Goal: Transaction & Acquisition: Purchase product/service

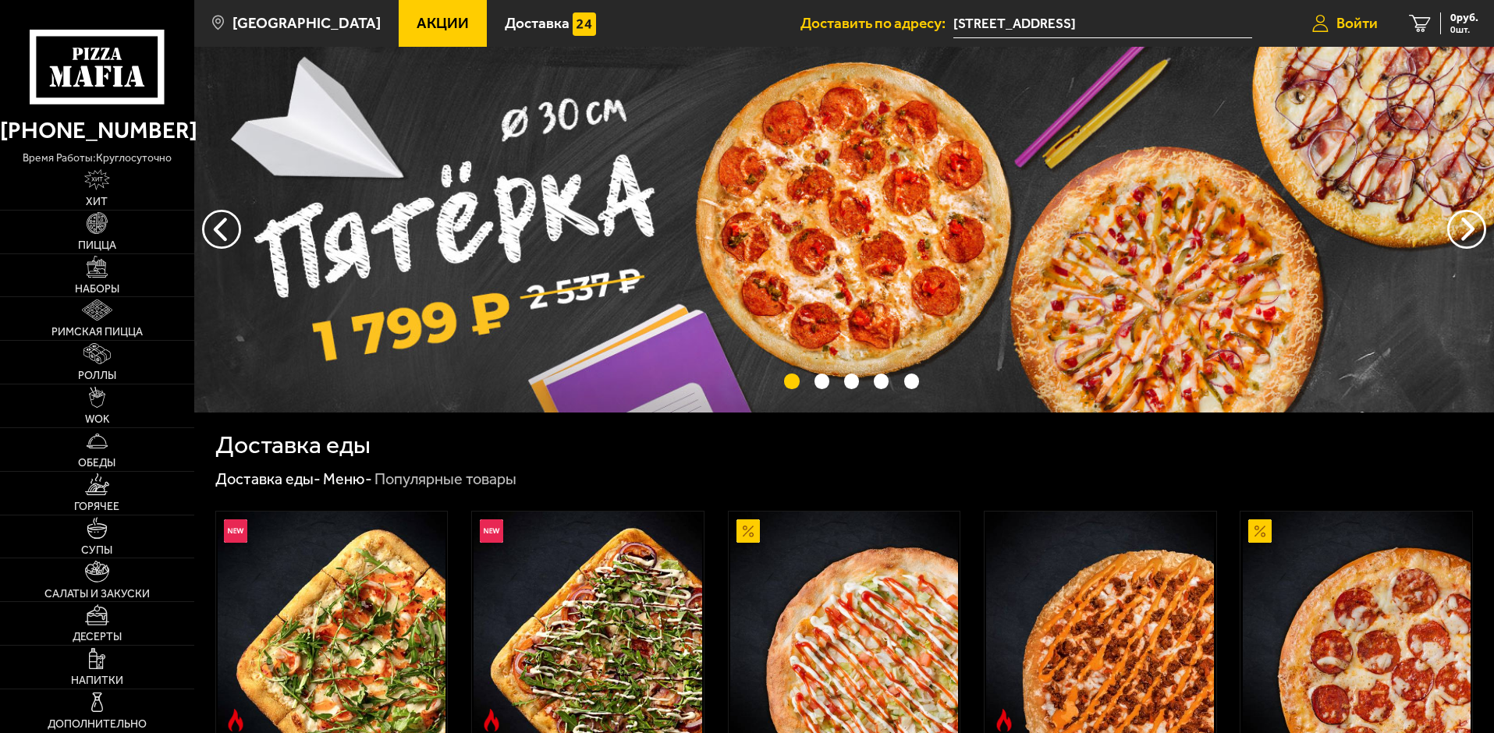
click at [1361, 12] on link "Войти" at bounding box center [1344, 23] width 97 height 47
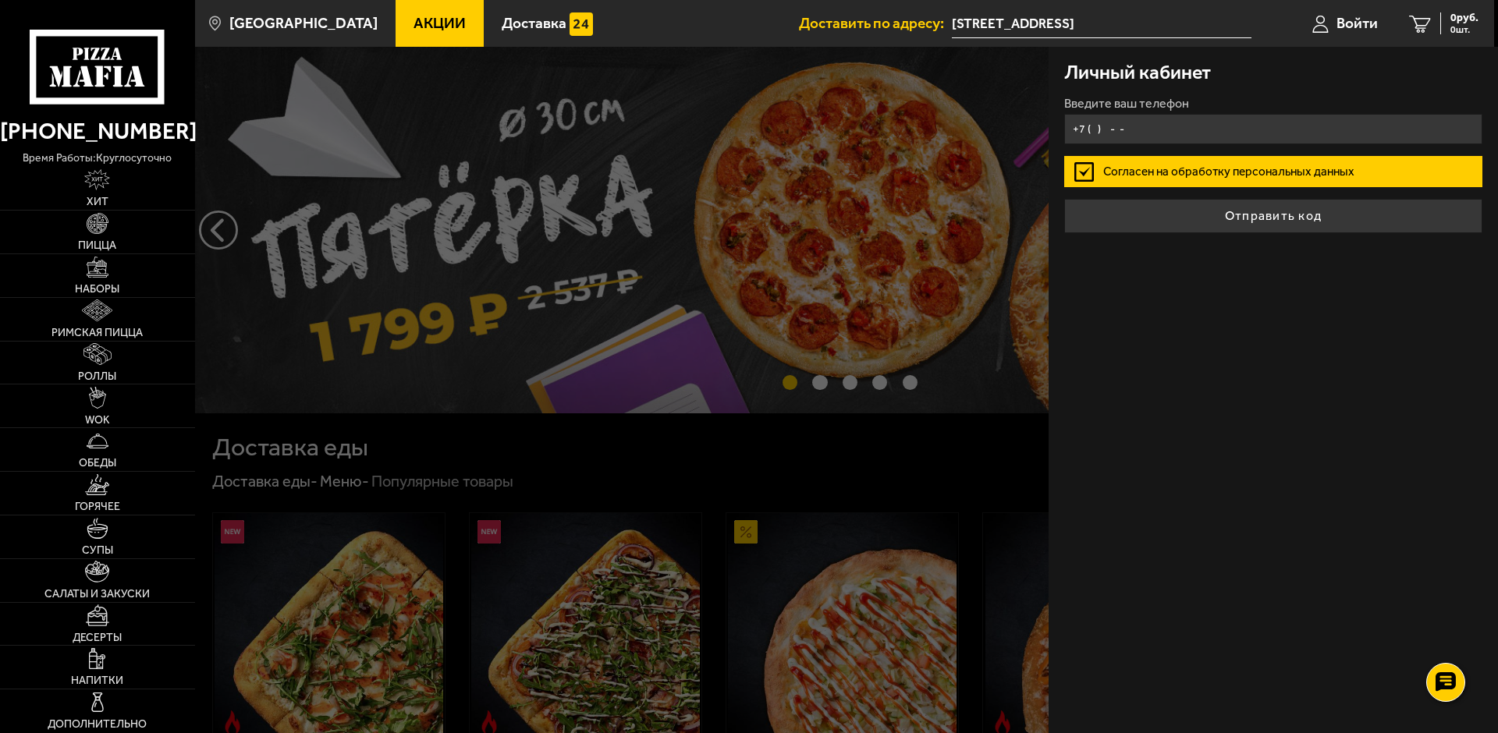
click at [1162, 127] on input "+7 ( ) - -" at bounding box center [1273, 129] width 418 height 30
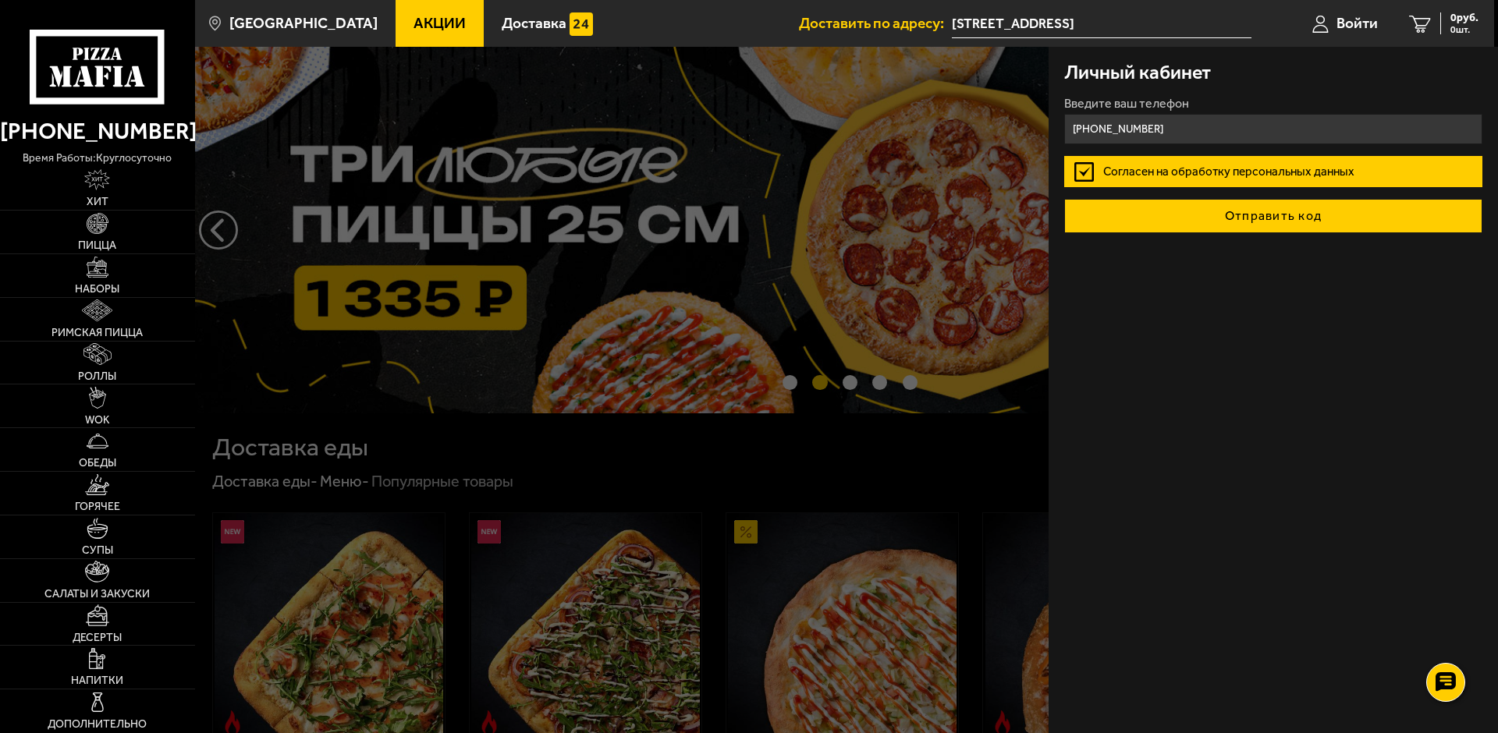
type input "+7 (903) 823-27-10"
click at [1278, 219] on button "Отправить код" at bounding box center [1273, 216] width 418 height 34
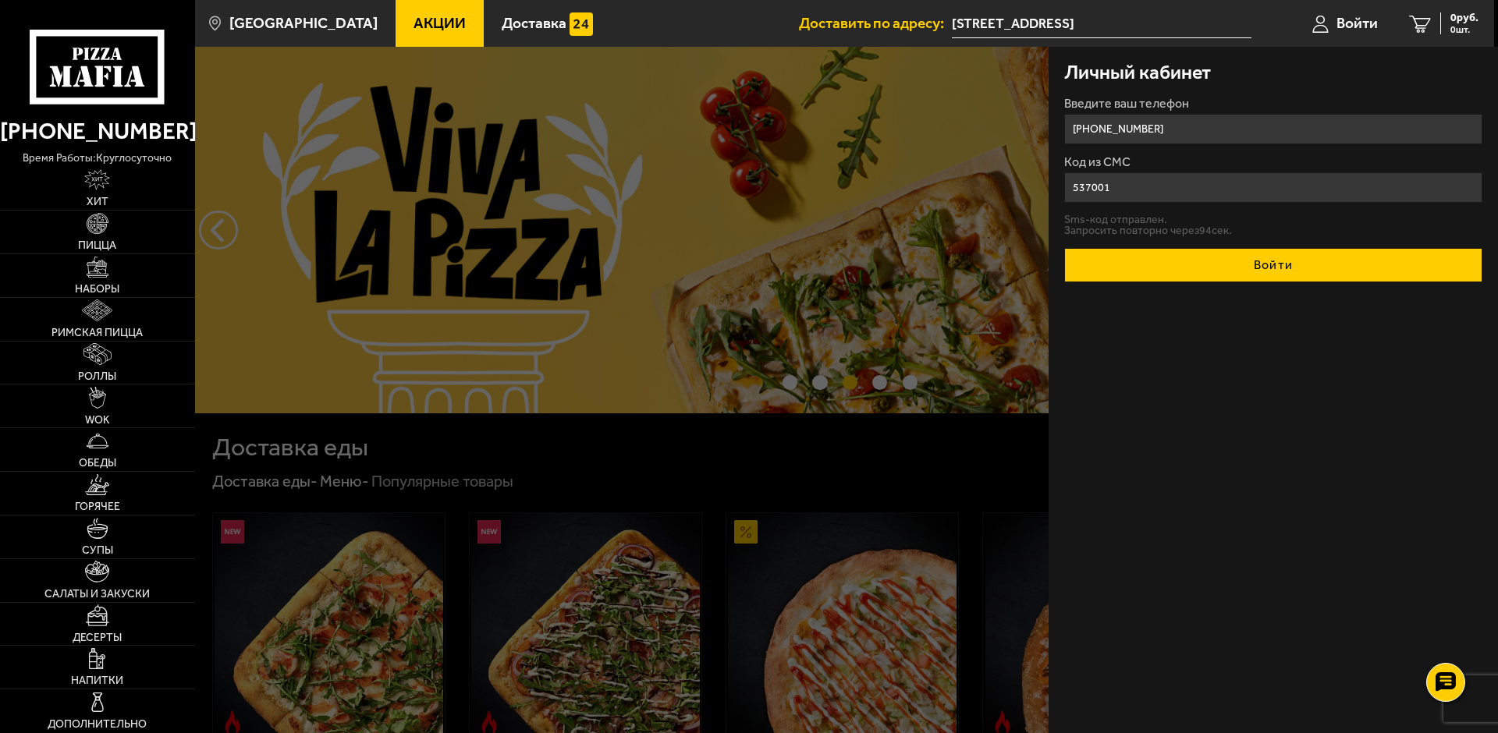
type input "537001"
click at [1296, 272] on button "Войти" at bounding box center [1273, 265] width 418 height 34
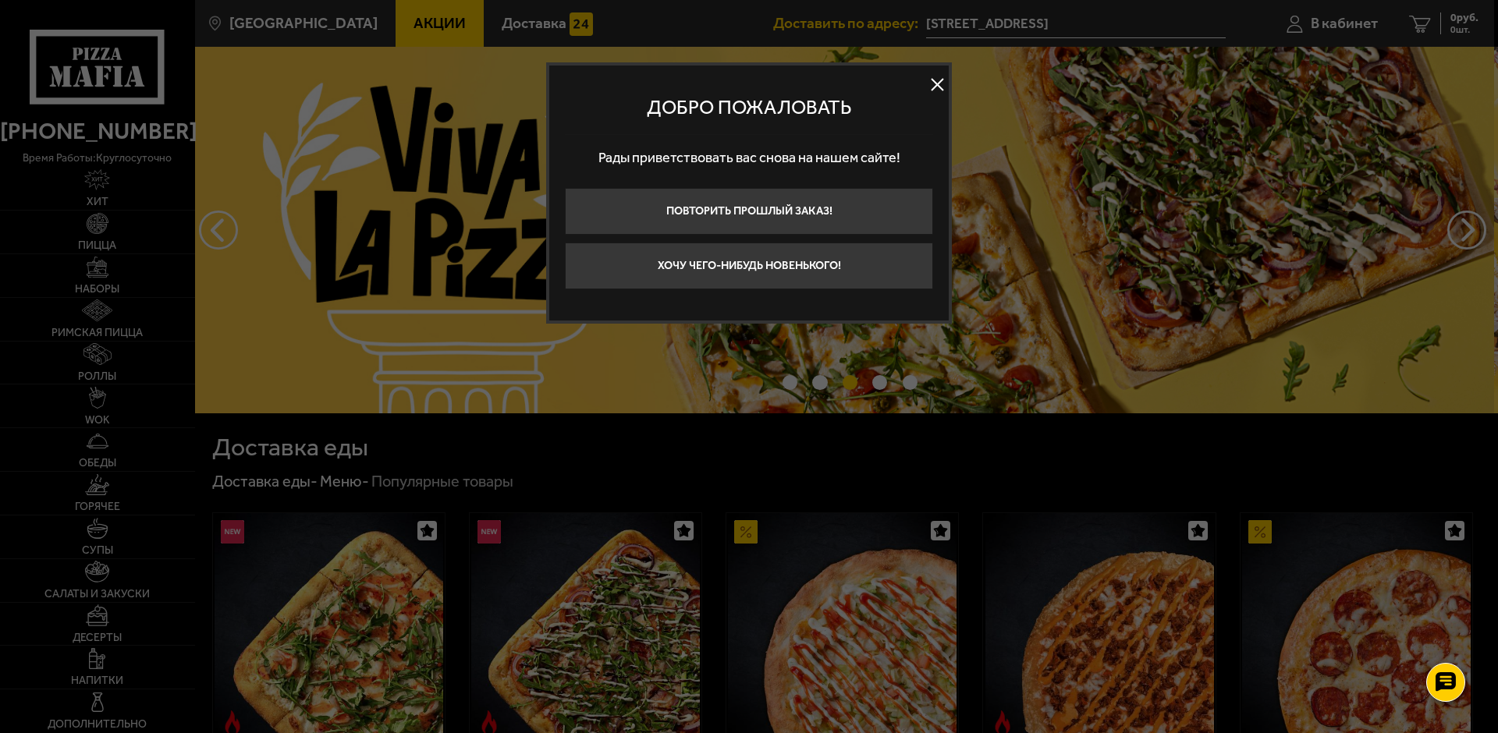
drag, startPoint x: 844, startPoint y: 279, endPoint x: 845, endPoint y: 271, distance: 7.8
click at [845, 278] on button "Хочу чего-нибудь новенького!" at bounding box center [749, 266] width 368 height 47
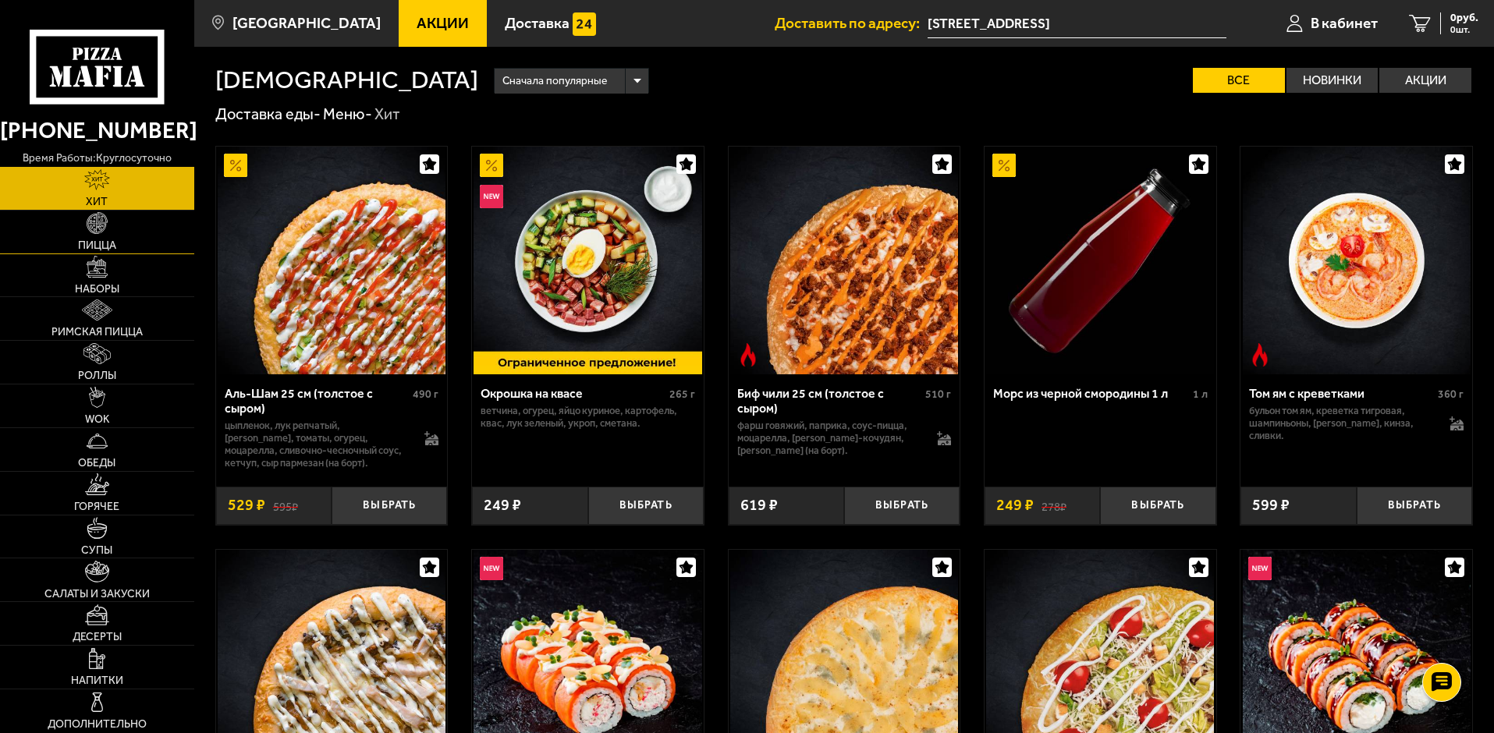
click at [115, 246] on span "Пицца" at bounding box center [97, 245] width 38 height 11
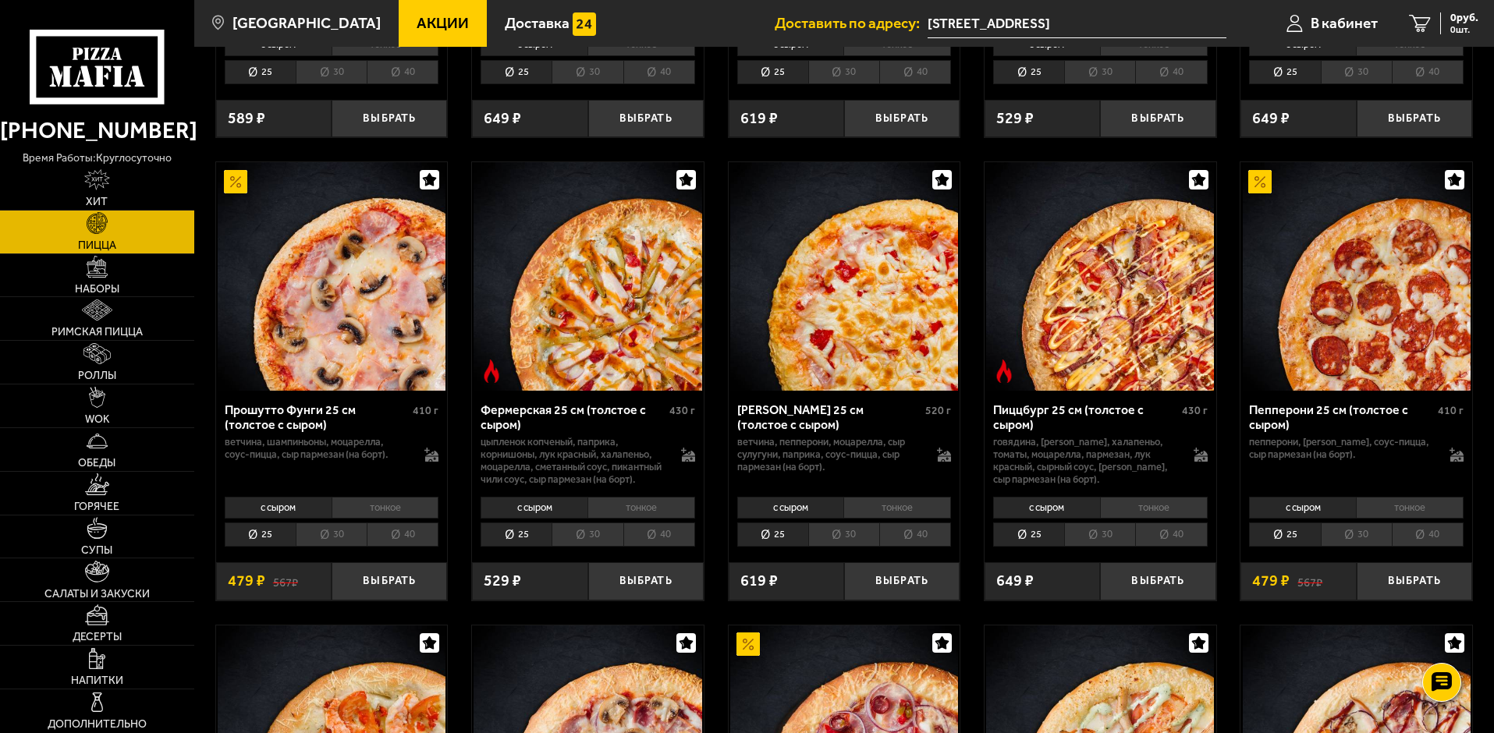
scroll to position [1014, 0]
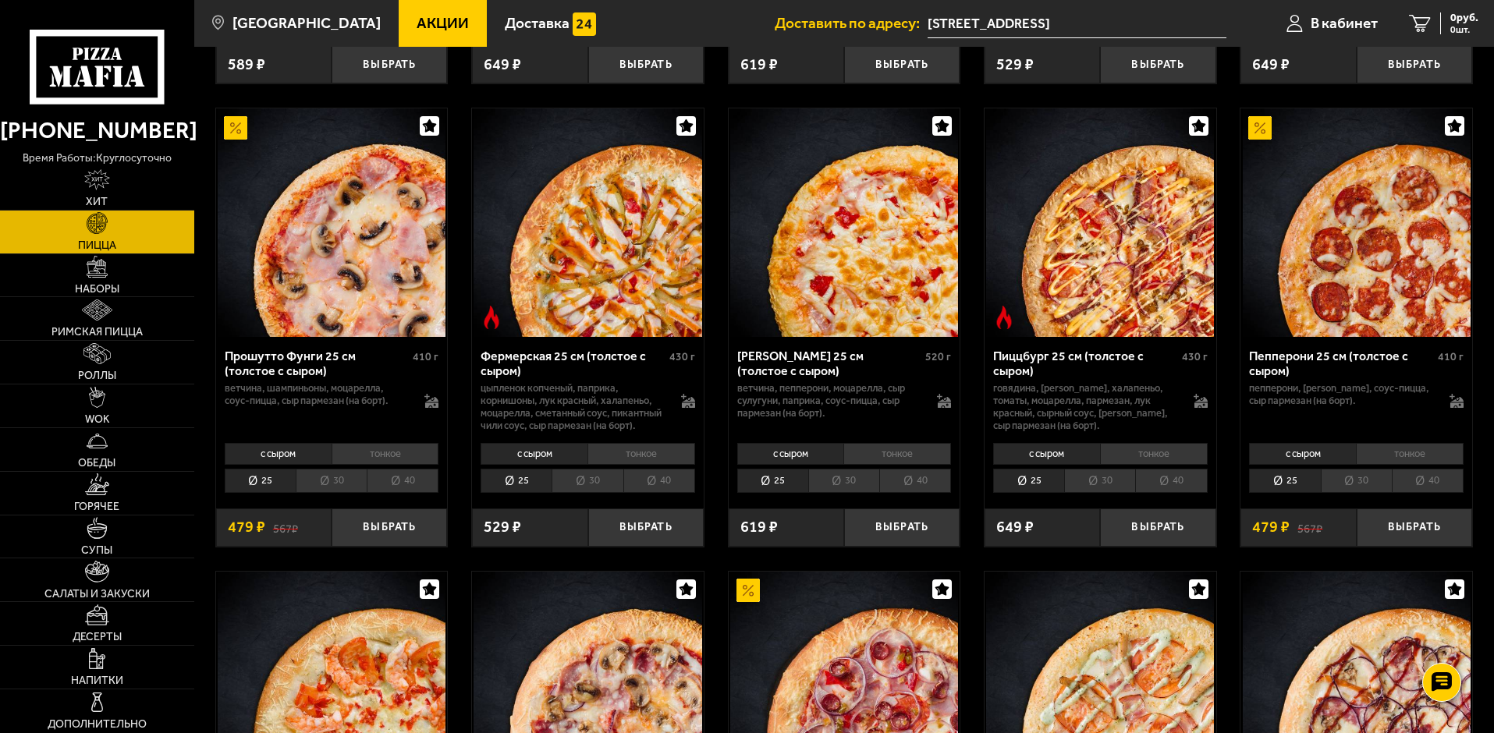
click at [919, 493] on li "40" at bounding box center [915, 481] width 72 height 24
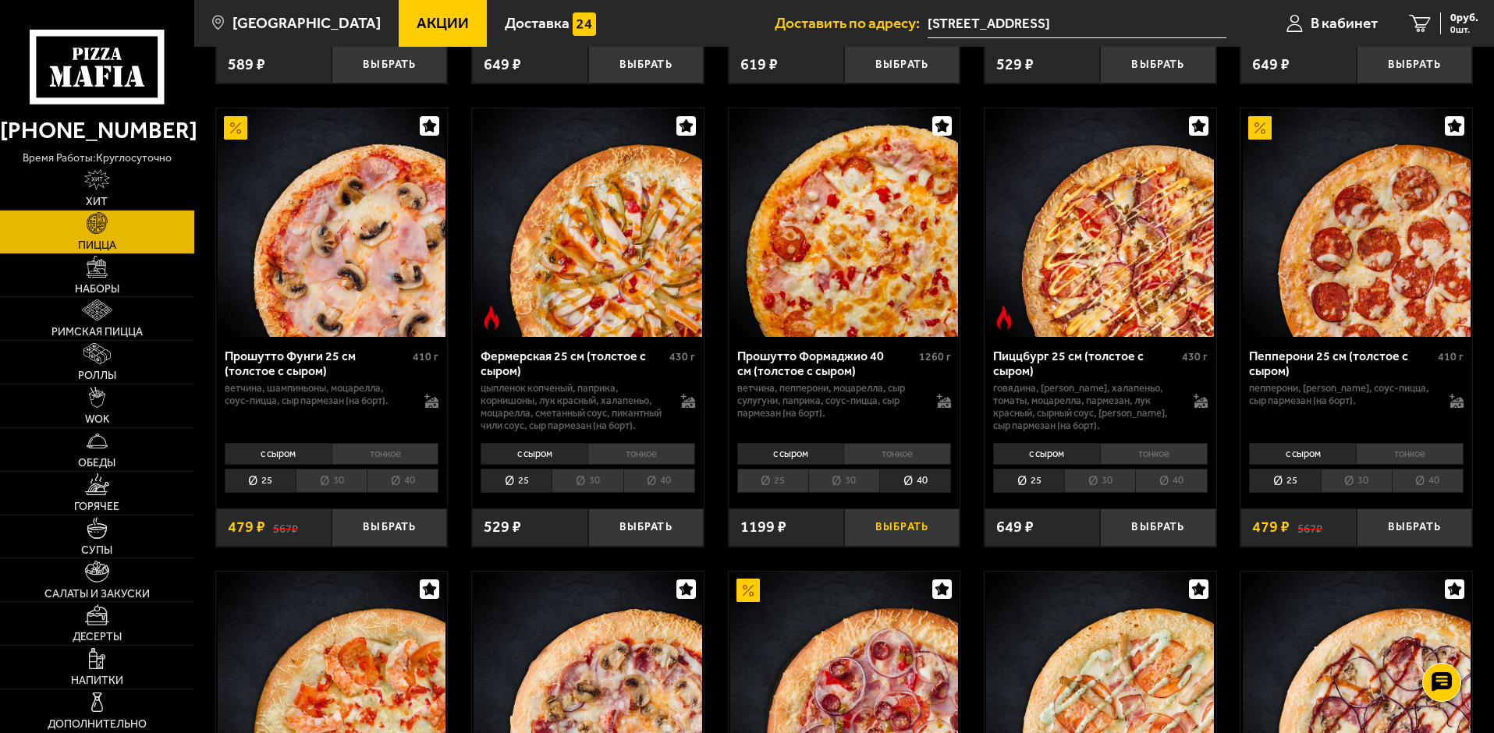
click at [924, 547] on button "Выбрать" at bounding box center [901, 528] width 115 height 38
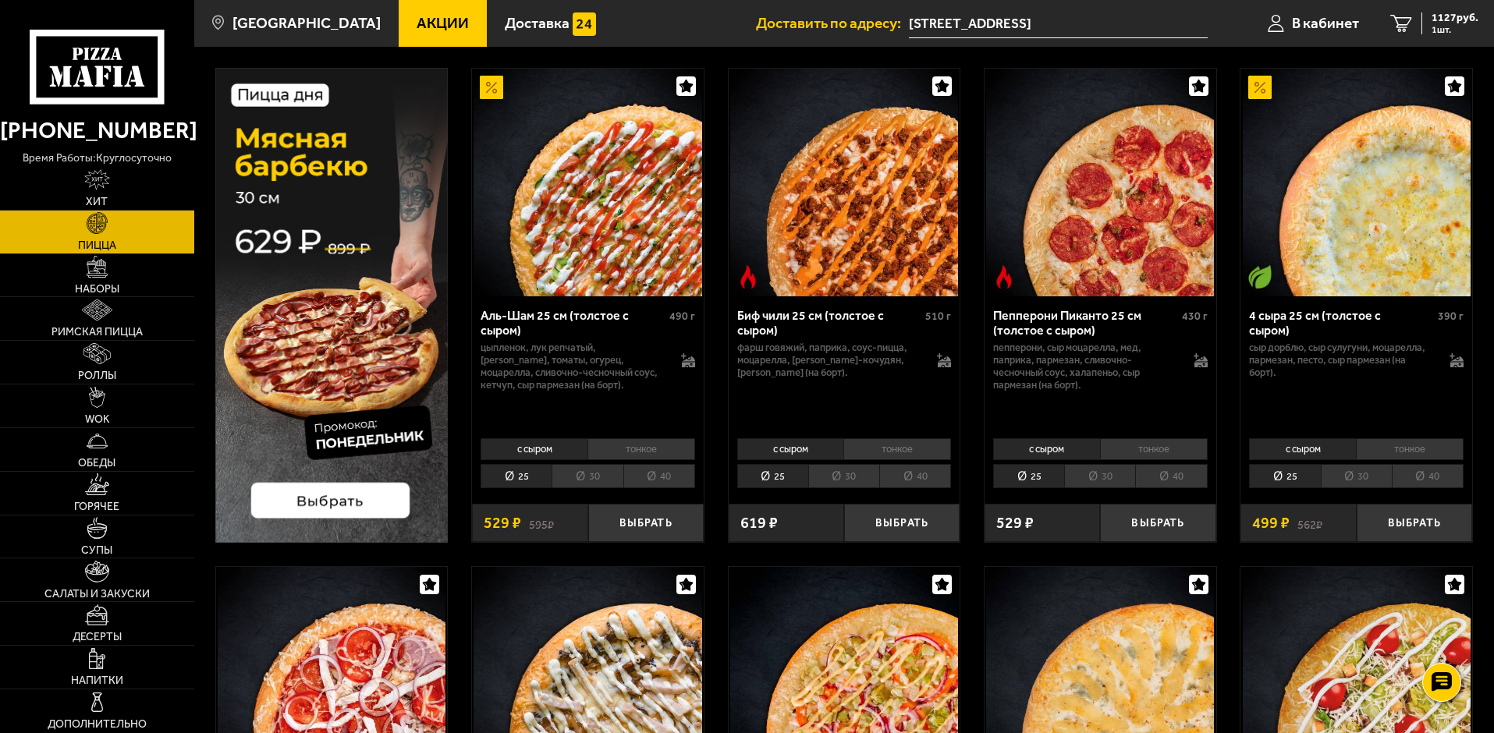
scroll to position [0, 0]
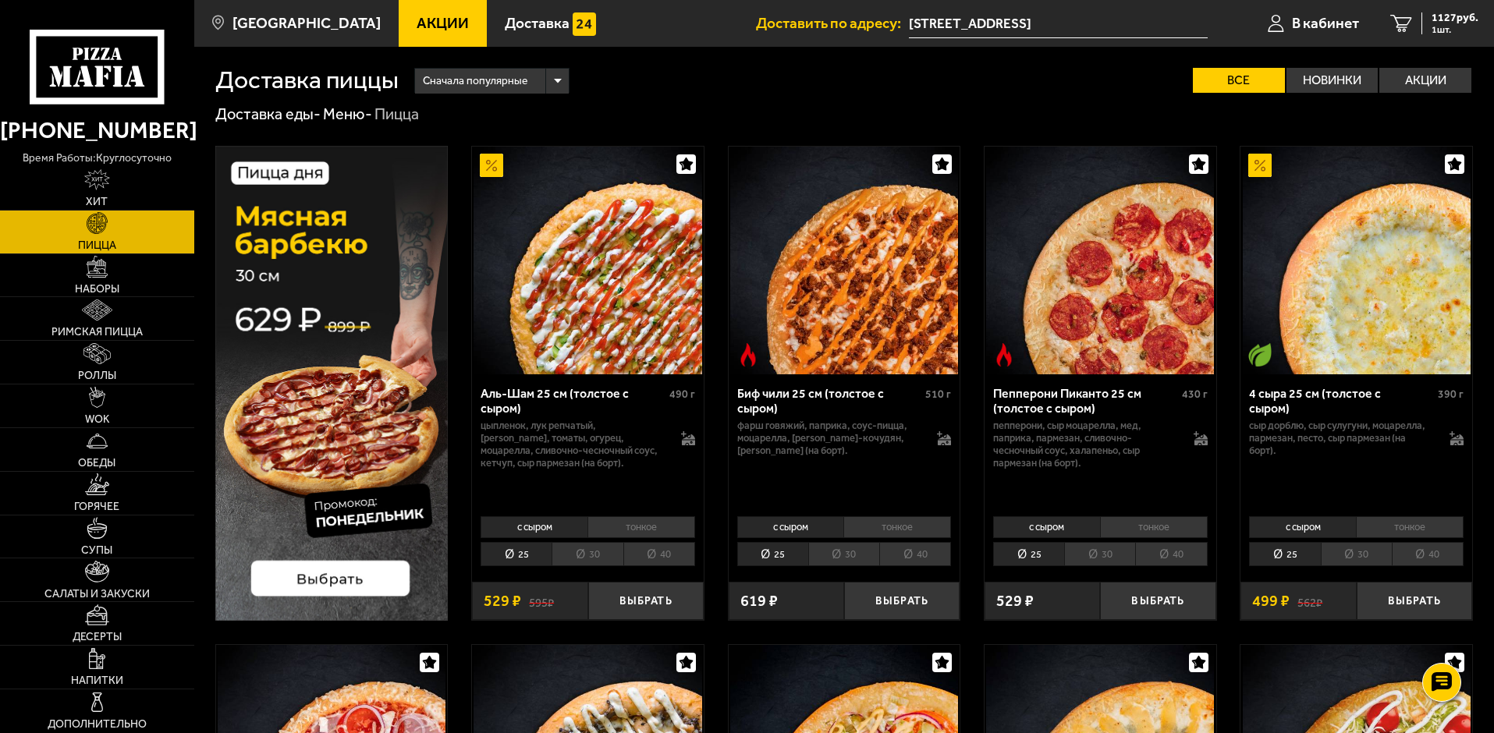
click at [334, 573] on img at bounding box center [331, 383] width 233 height 475
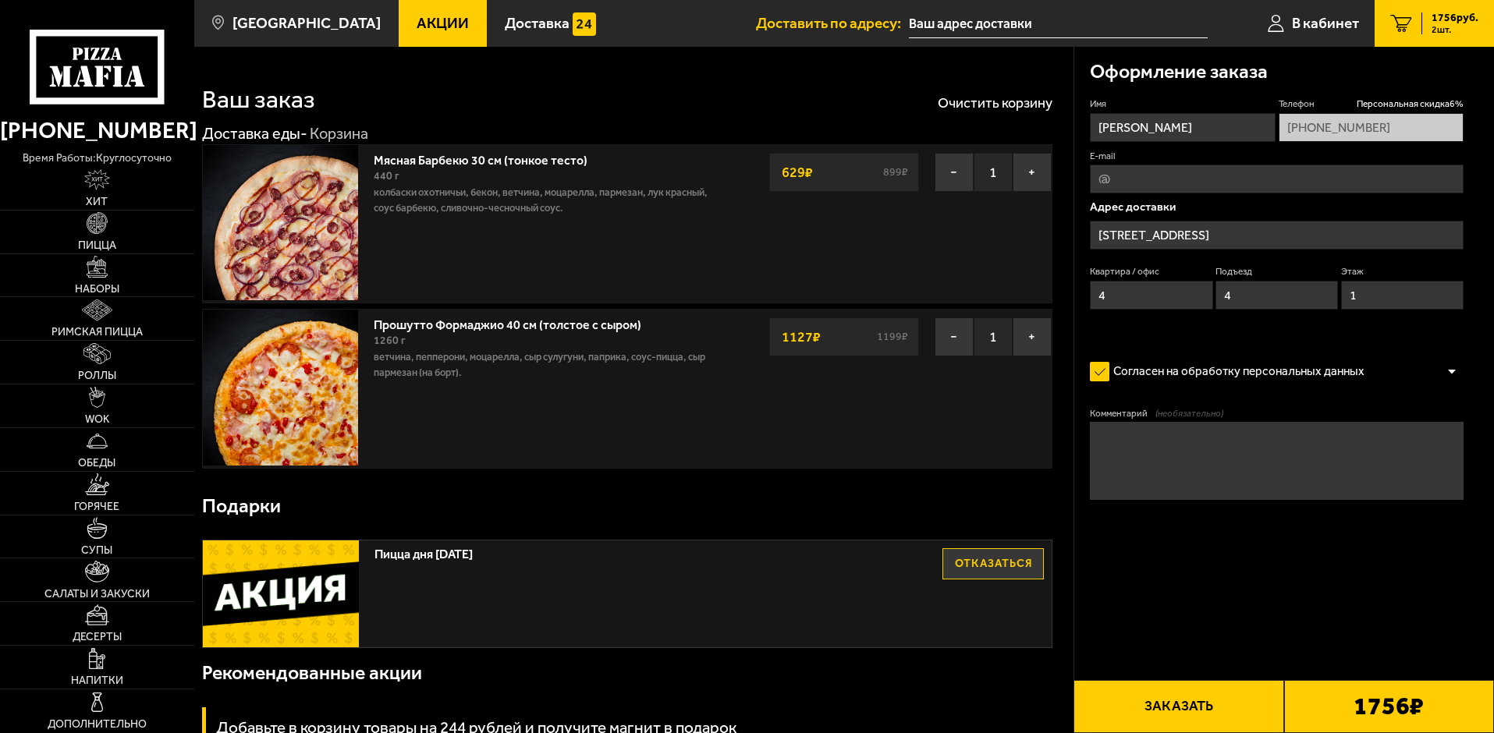
type input "[STREET_ADDRESS]"
type input "Киев, Лесной проспект, 3"
click at [113, 229] on link "Пицца" at bounding box center [97, 232] width 194 height 43
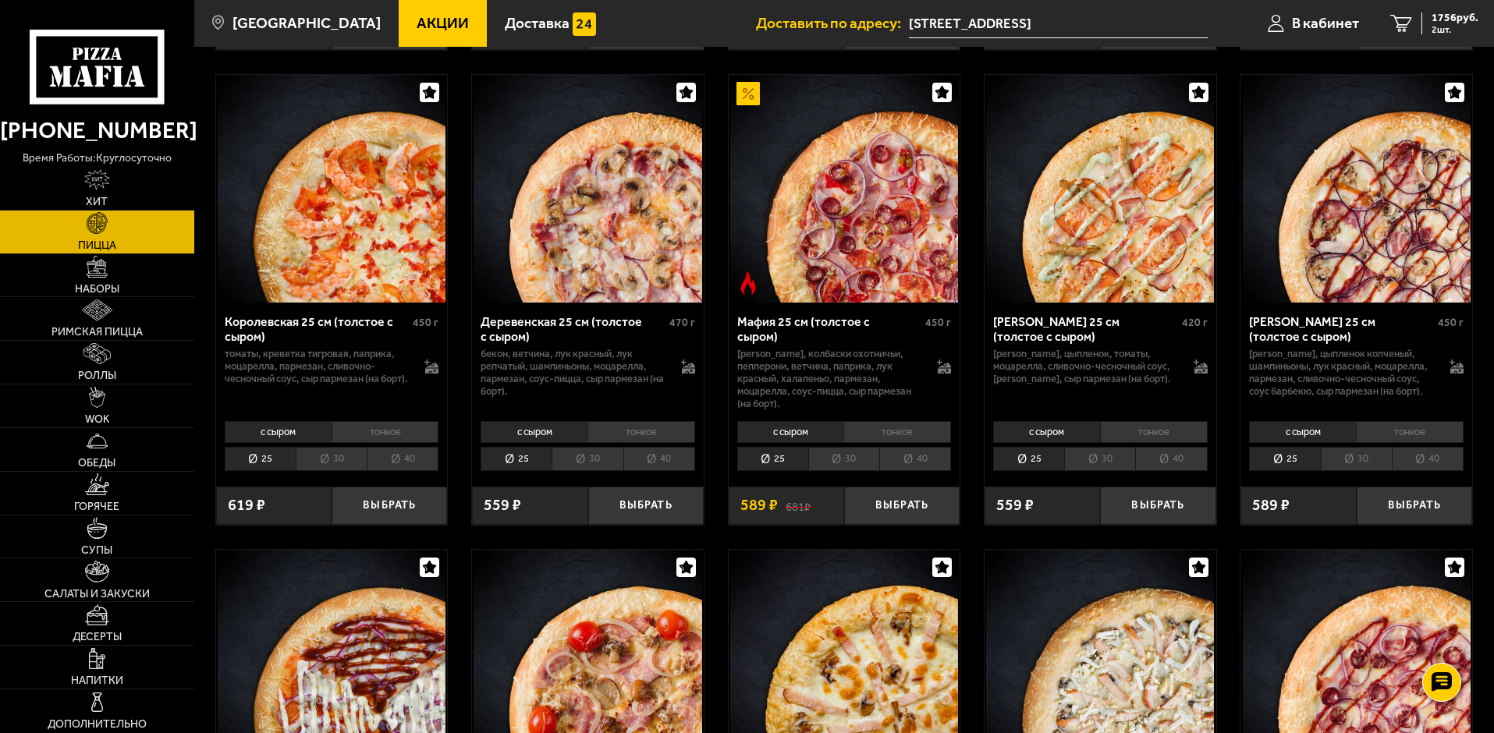
scroll to position [1560, 0]
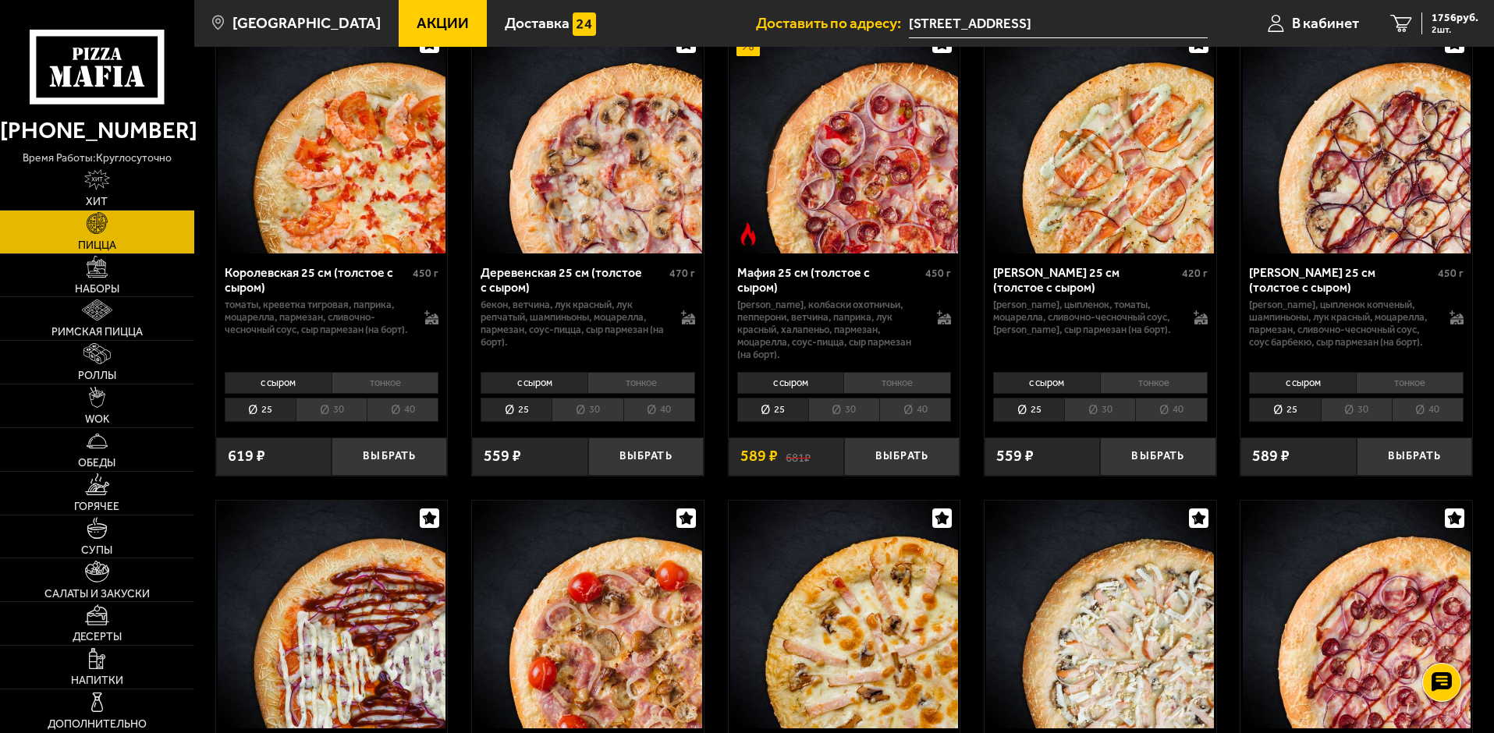
click at [640, 420] on li "40" at bounding box center [659, 410] width 72 height 24
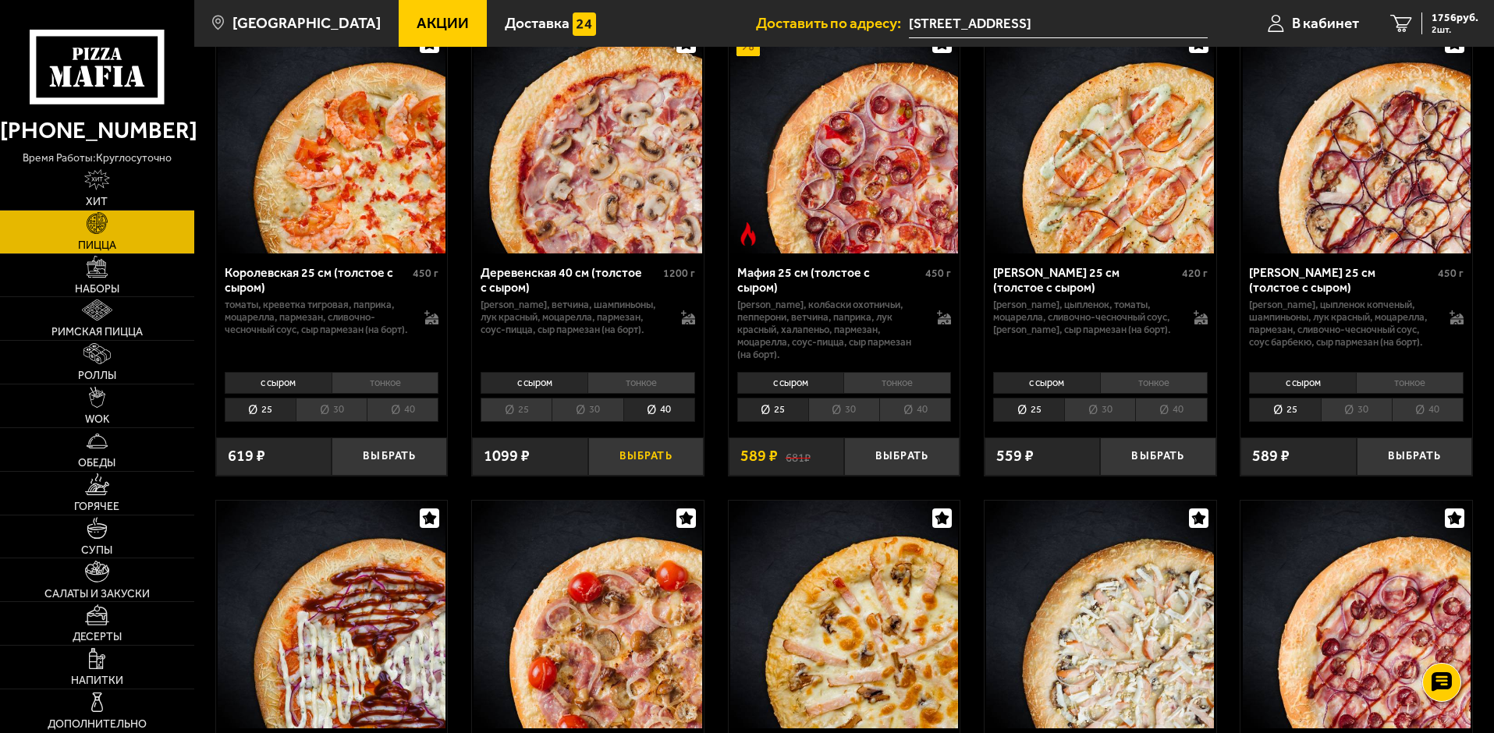
click at [667, 467] on button "Выбрать" at bounding box center [645, 457] width 115 height 38
click at [1438, 13] on span "2789 руб." at bounding box center [1454, 17] width 47 height 11
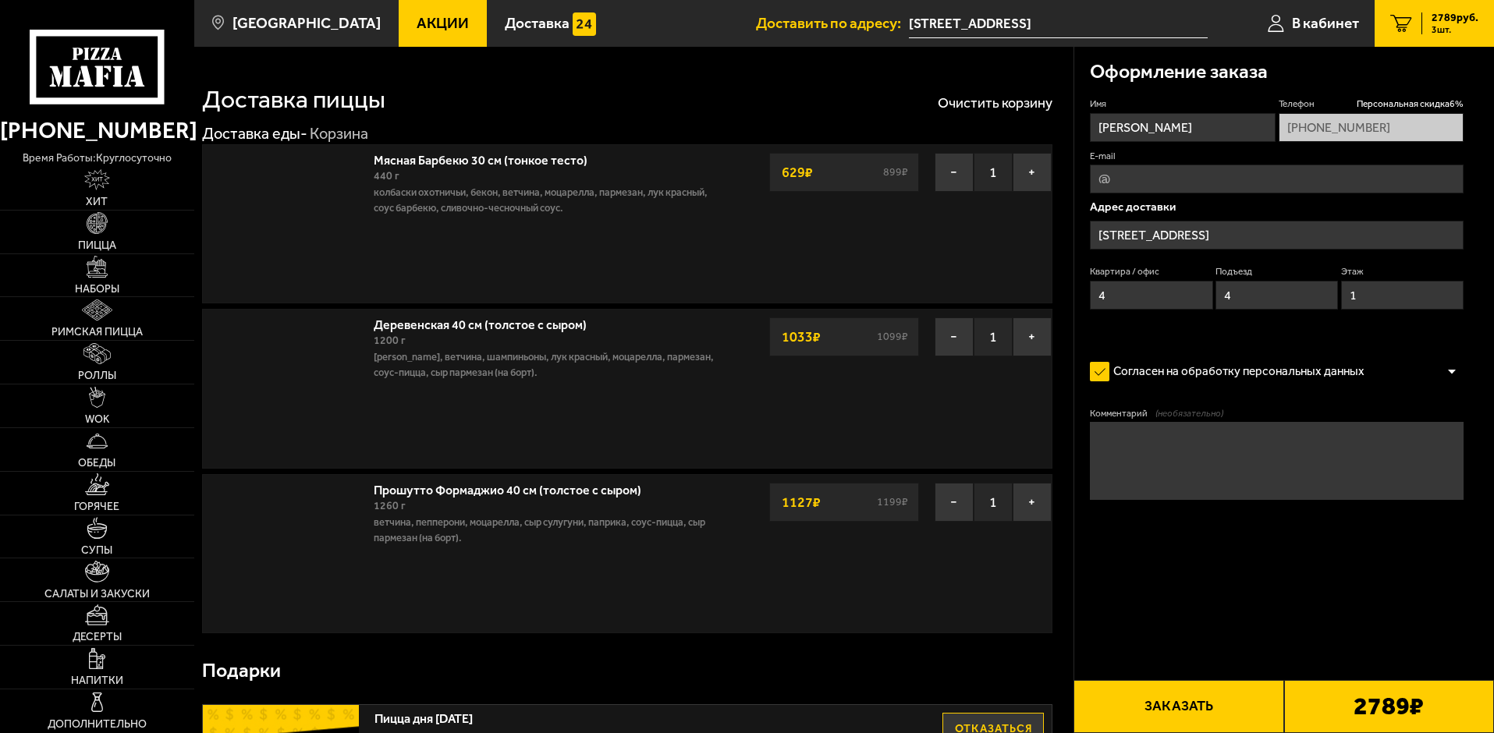
type input "[STREET_ADDRESS]"
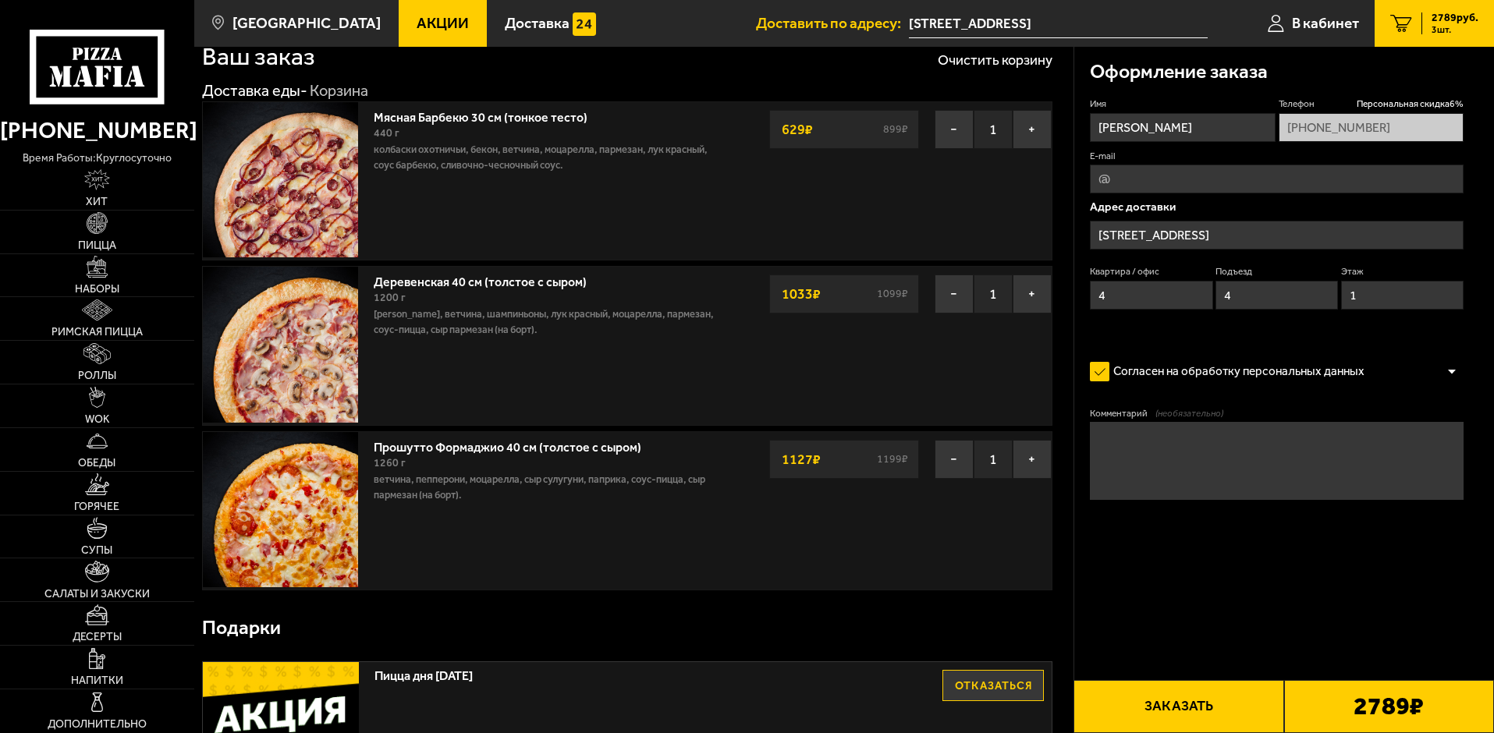
scroll to position [78, 0]
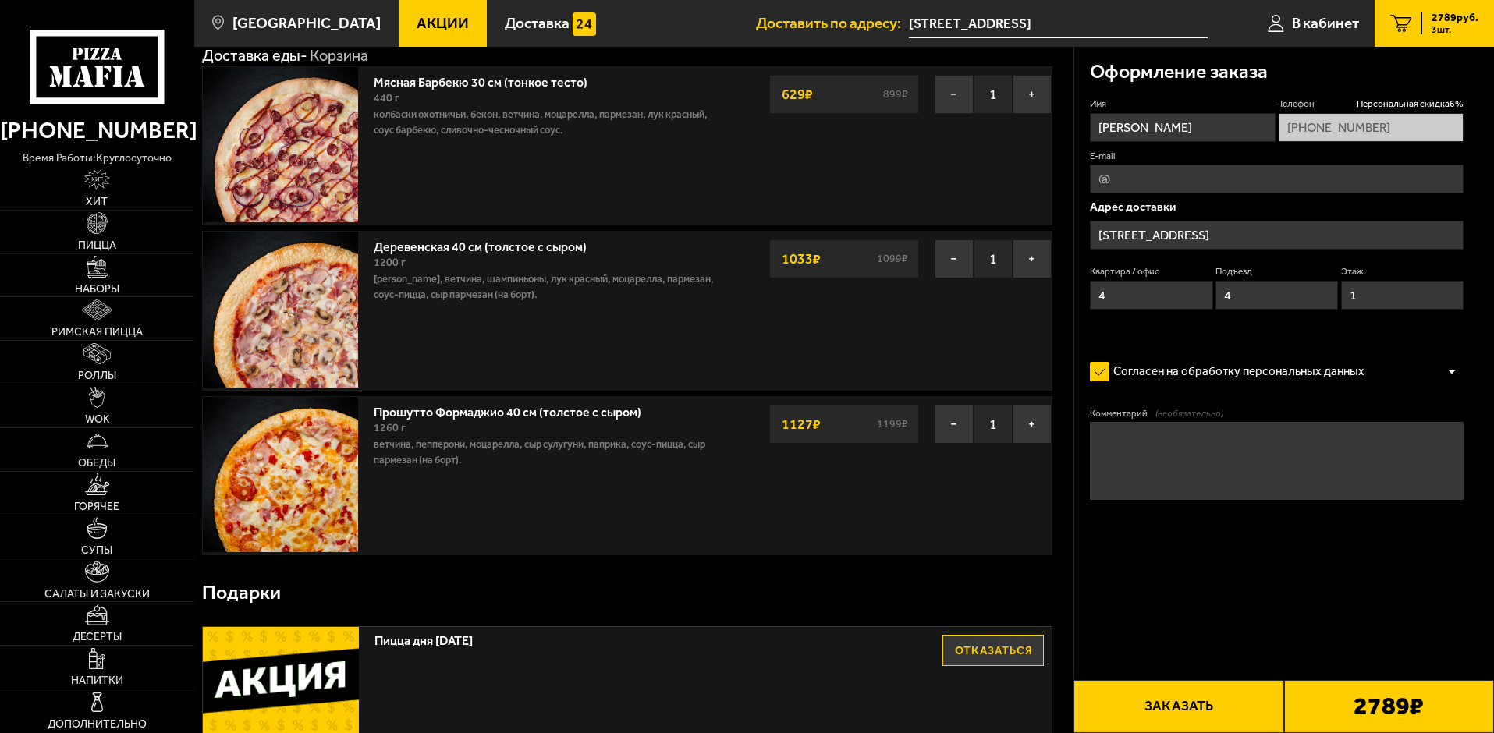
click at [1235, 172] on input "E-mail" at bounding box center [1277, 179] width 374 height 29
type input "dag_111@bk.ru"
click at [1253, 242] on input "[STREET_ADDRESS]" at bounding box center [1277, 235] width 374 height 29
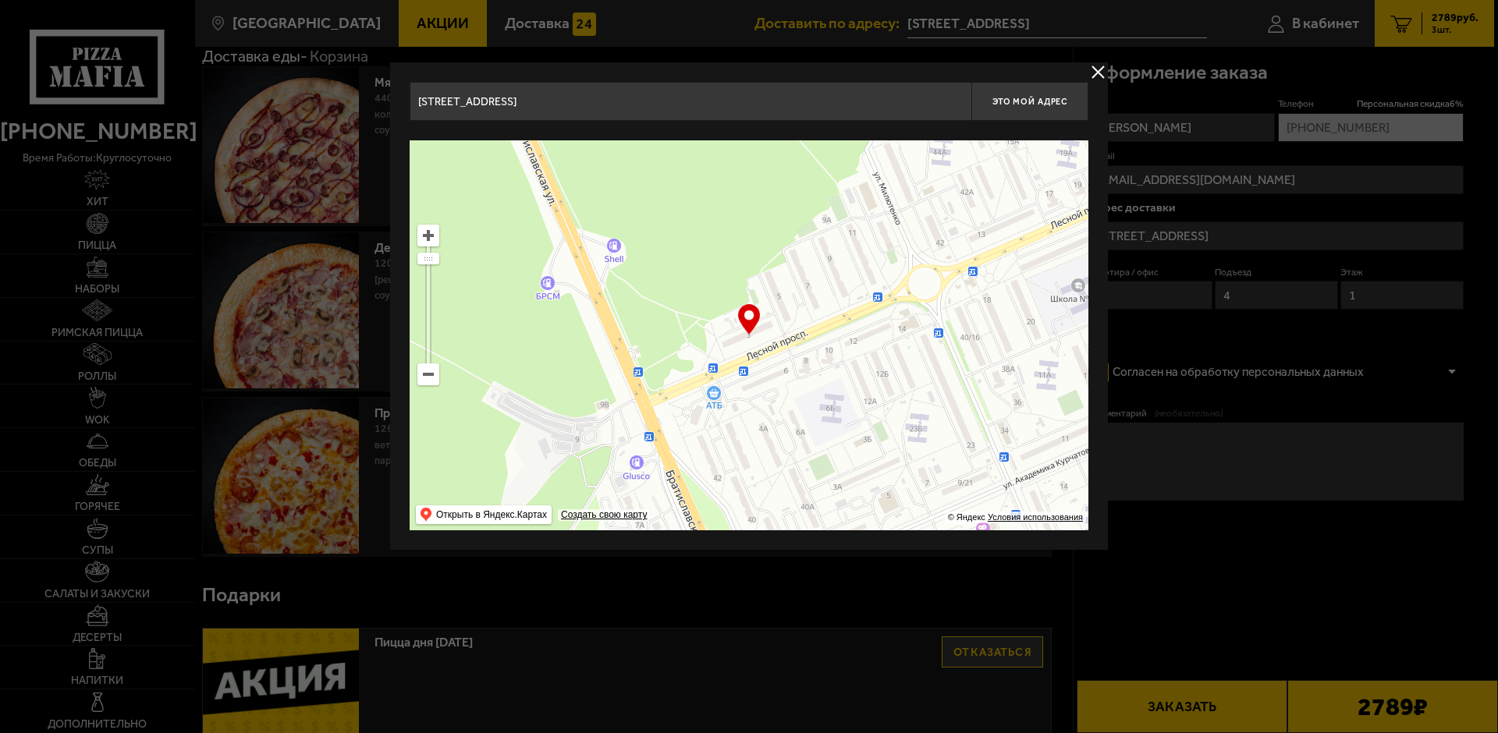
click at [443, 105] on input "[STREET_ADDRESS]" at bounding box center [690, 101] width 562 height 39
drag, startPoint x: 442, startPoint y: 105, endPoint x: 407, endPoint y: 105, distance: 35.1
click at [407, 105] on div "Киев, Лесной проспект, 3 Это мой адрес Найдите адрес перетащив карту … © Яндекс…" at bounding box center [749, 305] width 718 height 487
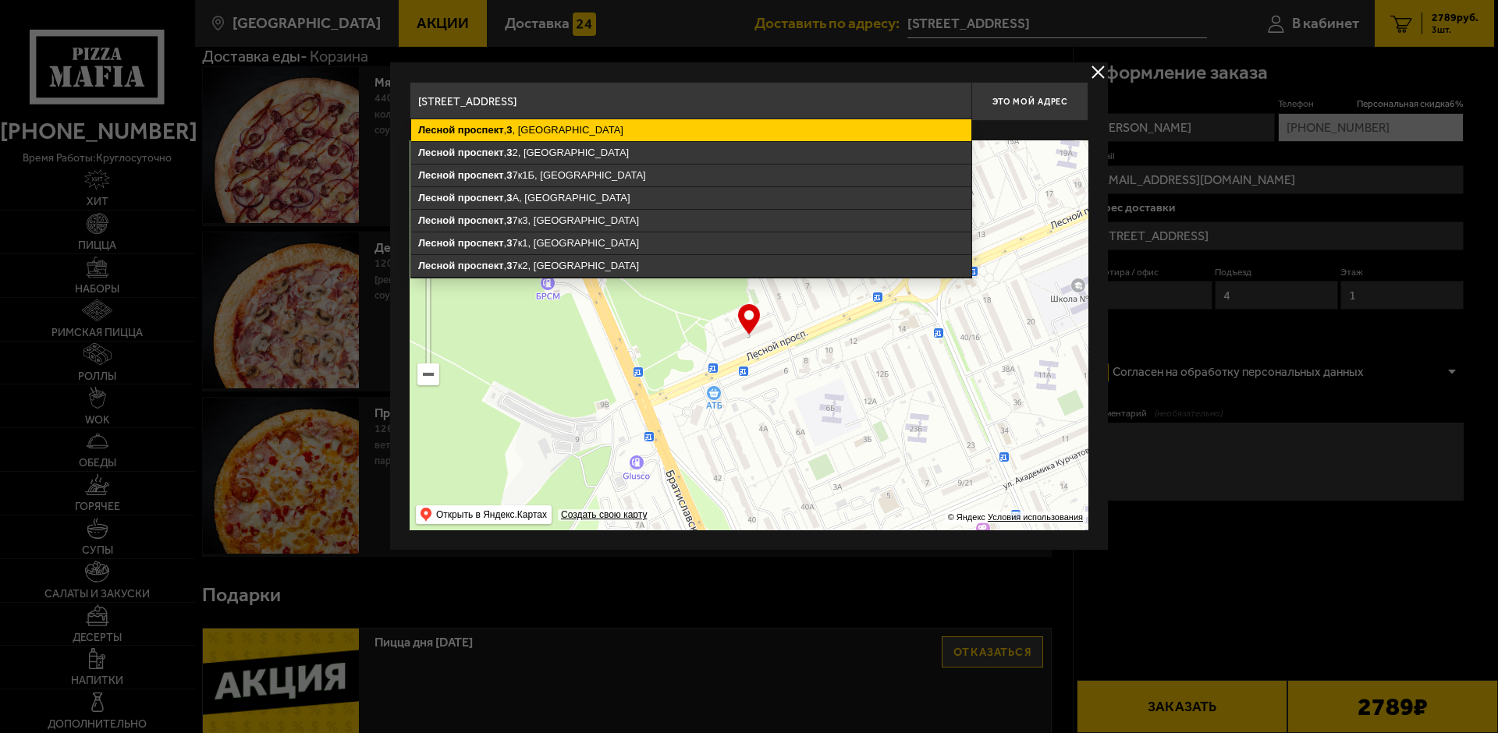
click at [470, 135] on ymaps "проспект" at bounding box center [481, 130] width 46 height 12
type input "Санкт-Петербург, Лесной проспект, 3"
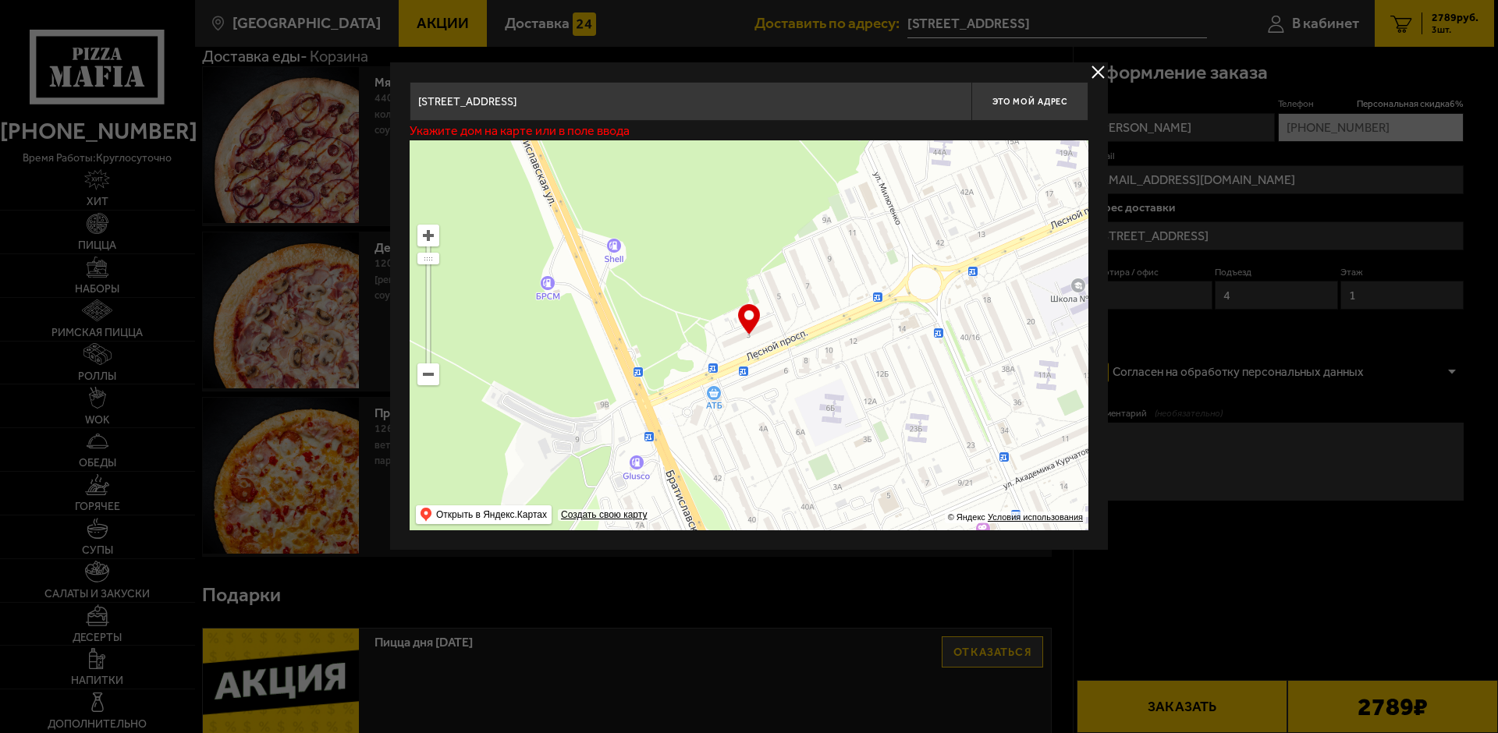
type input "Лесной проспект, 3"
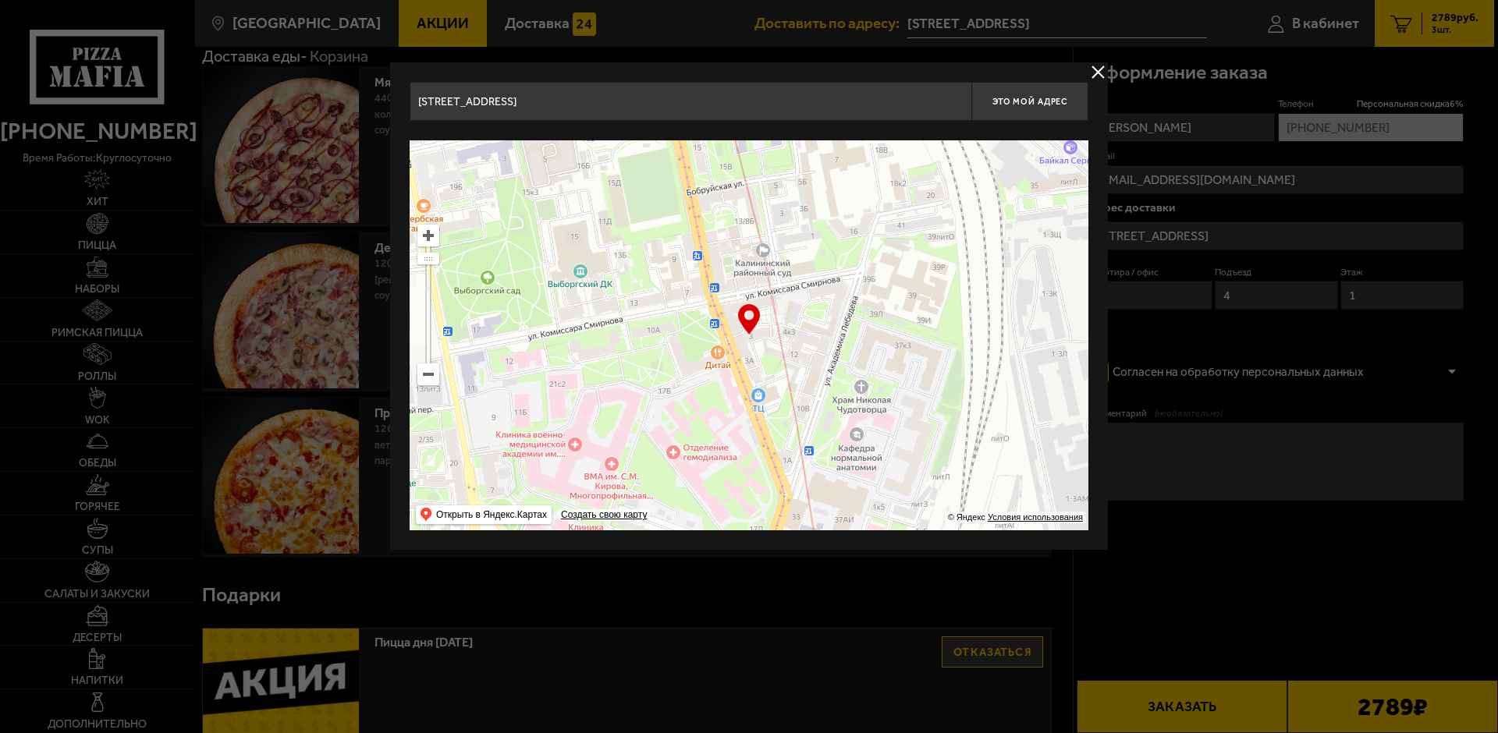
drag, startPoint x: 758, startPoint y: 356, endPoint x: 747, endPoint y: 358, distance: 11.2
click at [747, 358] on ymaps at bounding box center [748, 335] width 679 height 390
type input "Лесной проспект, 3"
click at [1022, 111] on button "Это мой адрес" at bounding box center [1029, 101] width 117 height 39
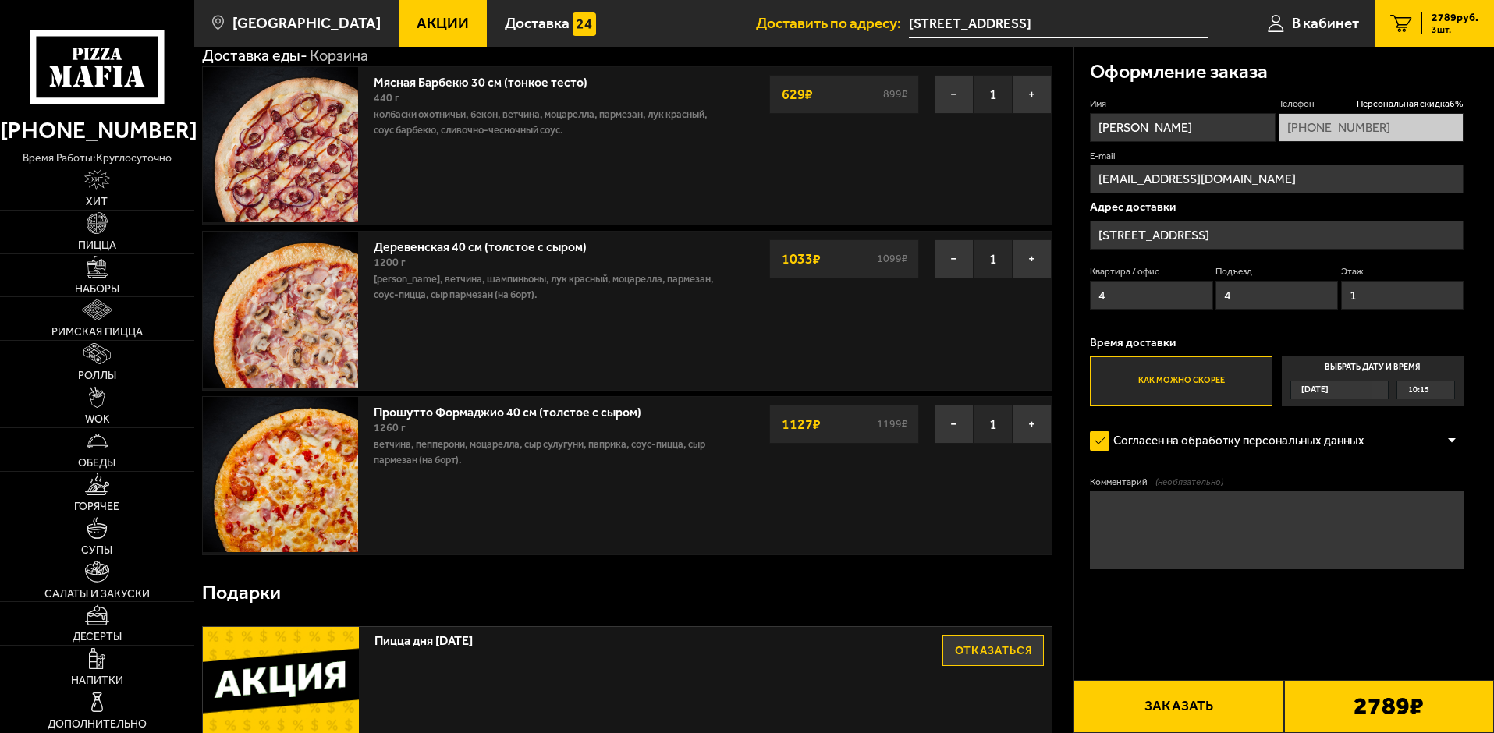
click at [1411, 388] on span "10:15" at bounding box center [1418, 390] width 21 height 18
click at [0, 0] on input "Выбрать дату и время Сегодня 10:15" at bounding box center [0, 0] width 0 height 0
click at [1414, 389] on span "10:15" at bounding box center [1418, 390] width 21 height 18
click at [1426, 538] on span "12:00" at bounding box center [1419, 545] width 21 height 18
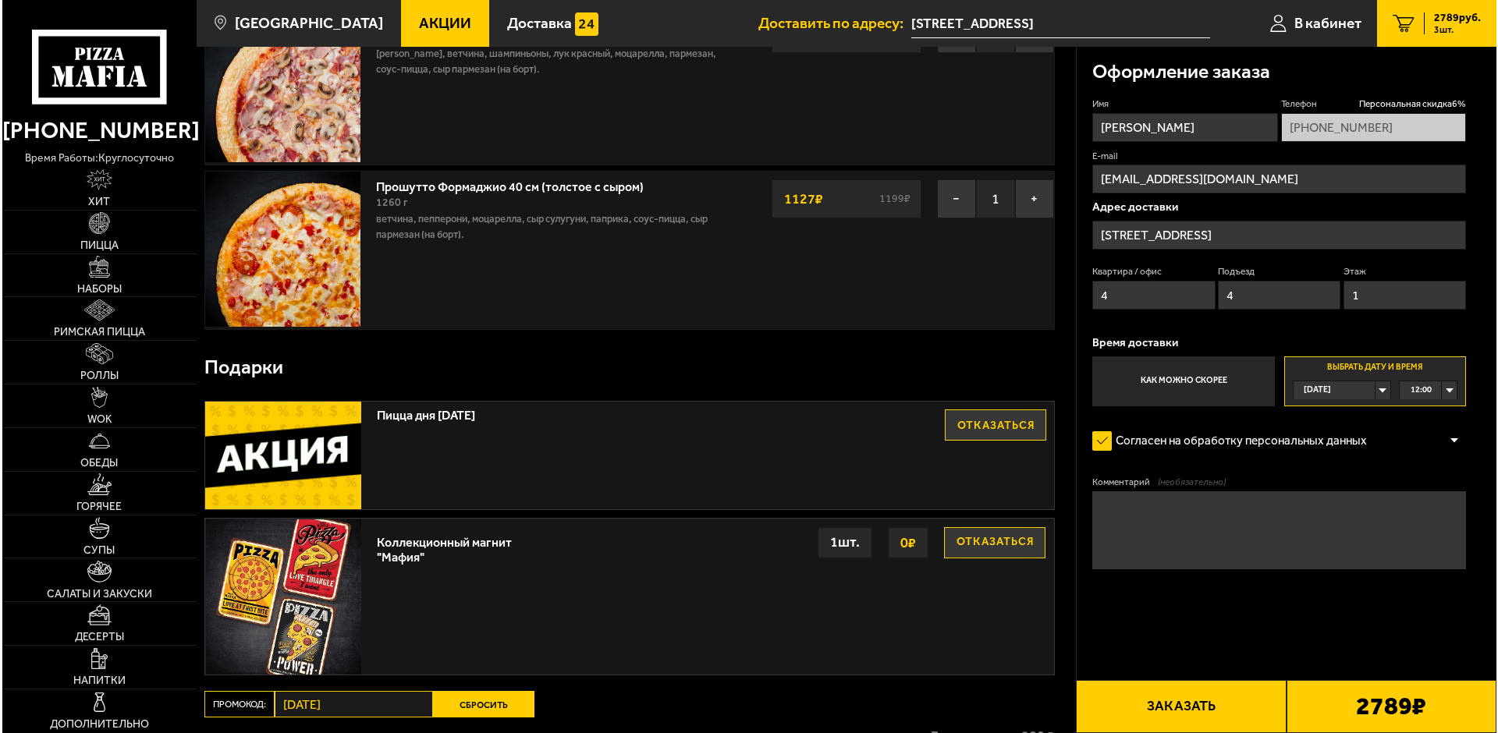
scroll to position [312, 0]
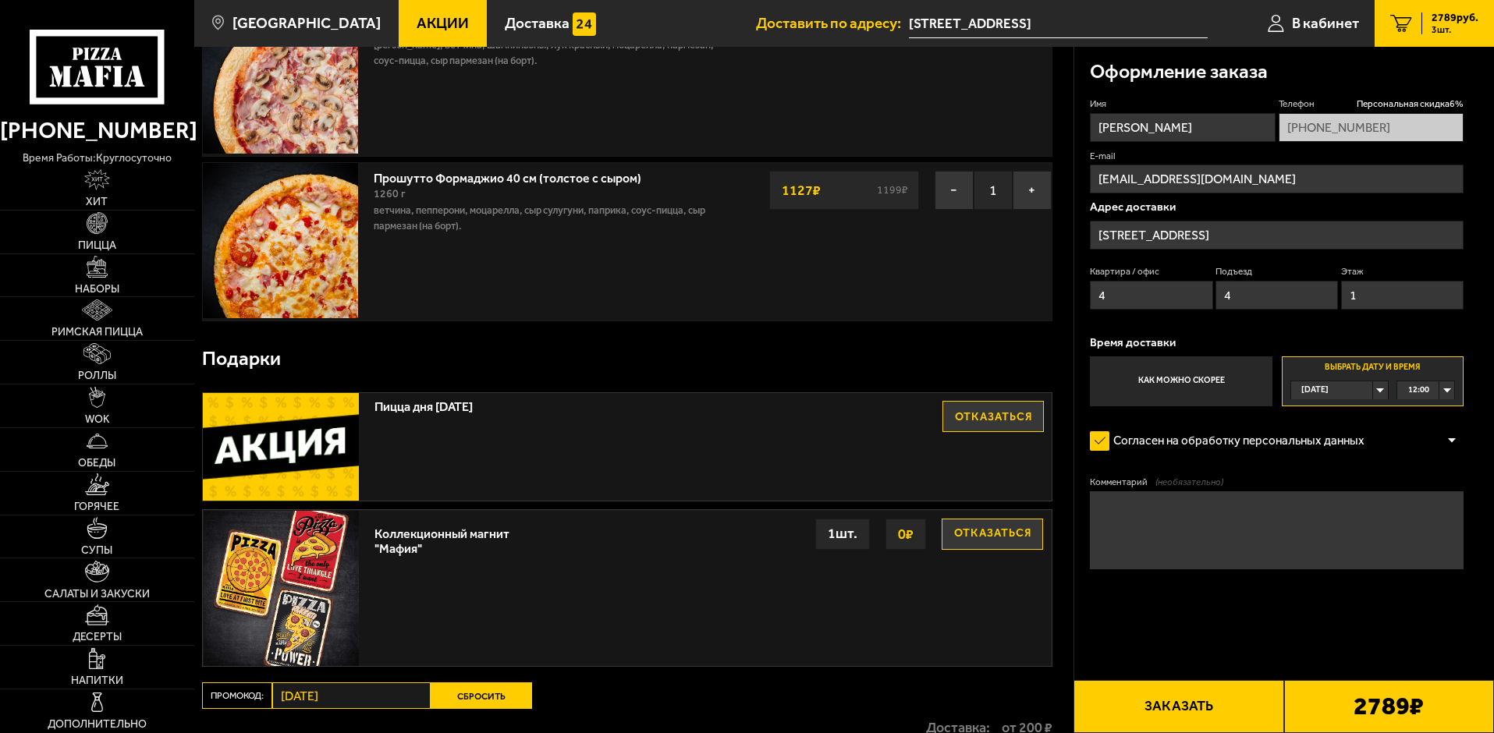
click at [1218, 708] on button "Заказать" at bounding box center [1178, 706] width 210 height 53
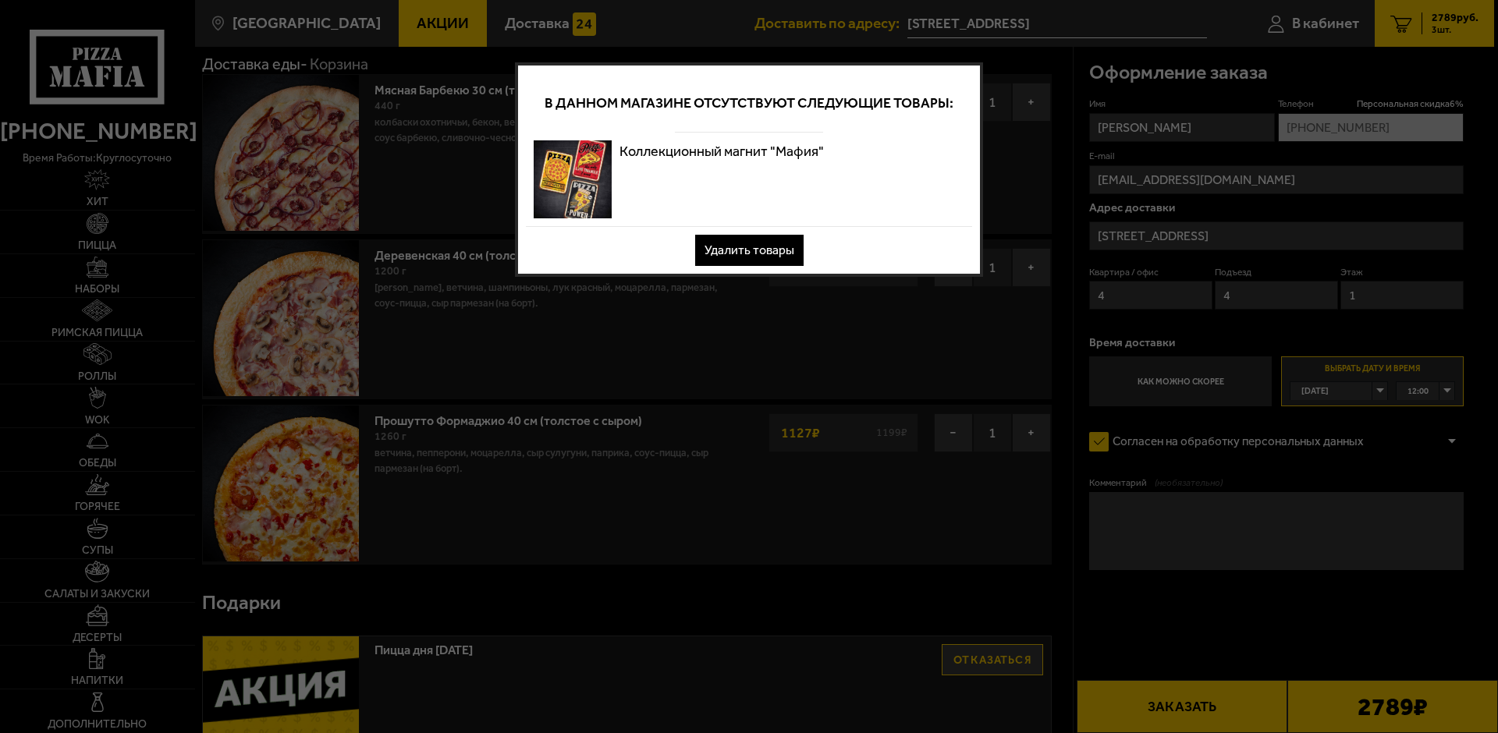
scroll to position [0, 0]
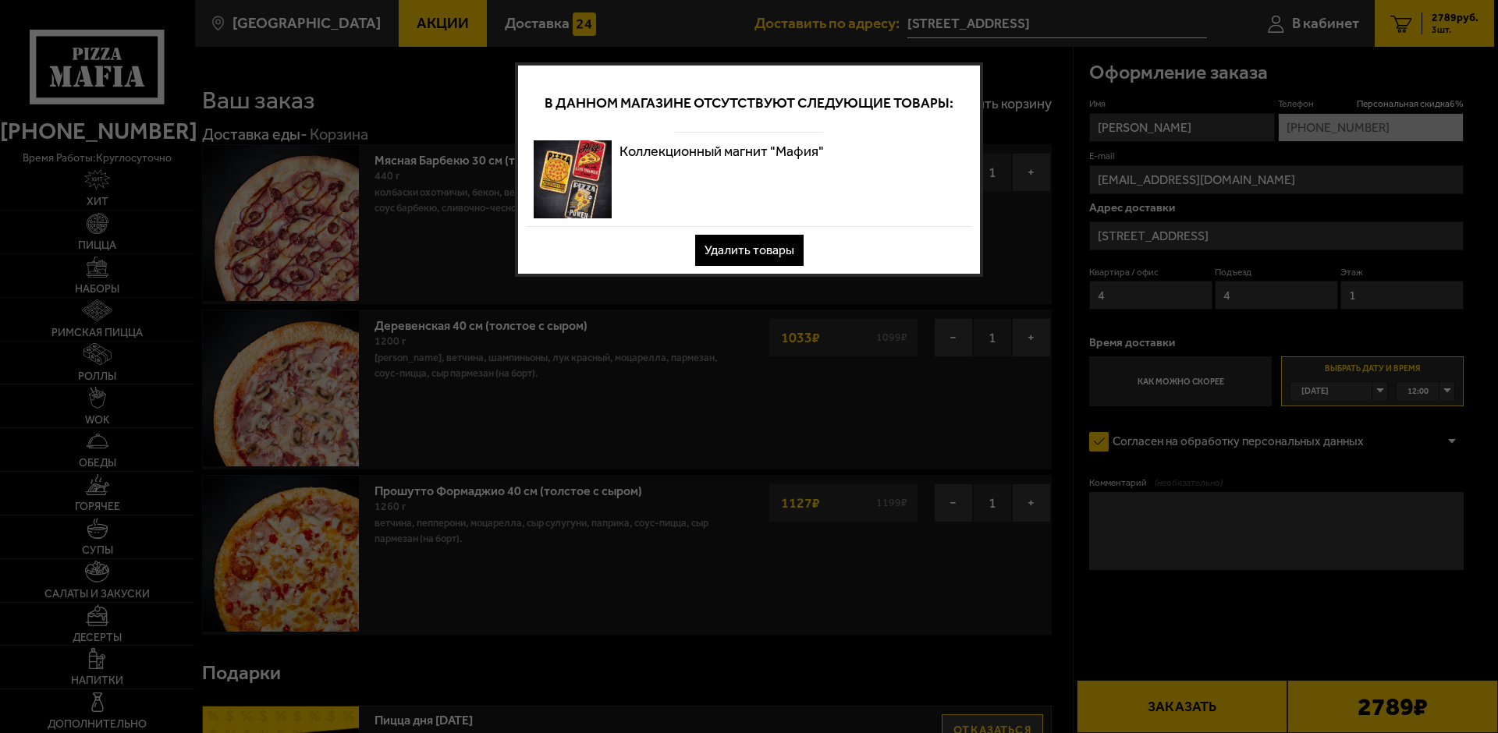
click at [764, 258] on button "Удалить товары" at bounding box center [749, 250] width 108 height 31
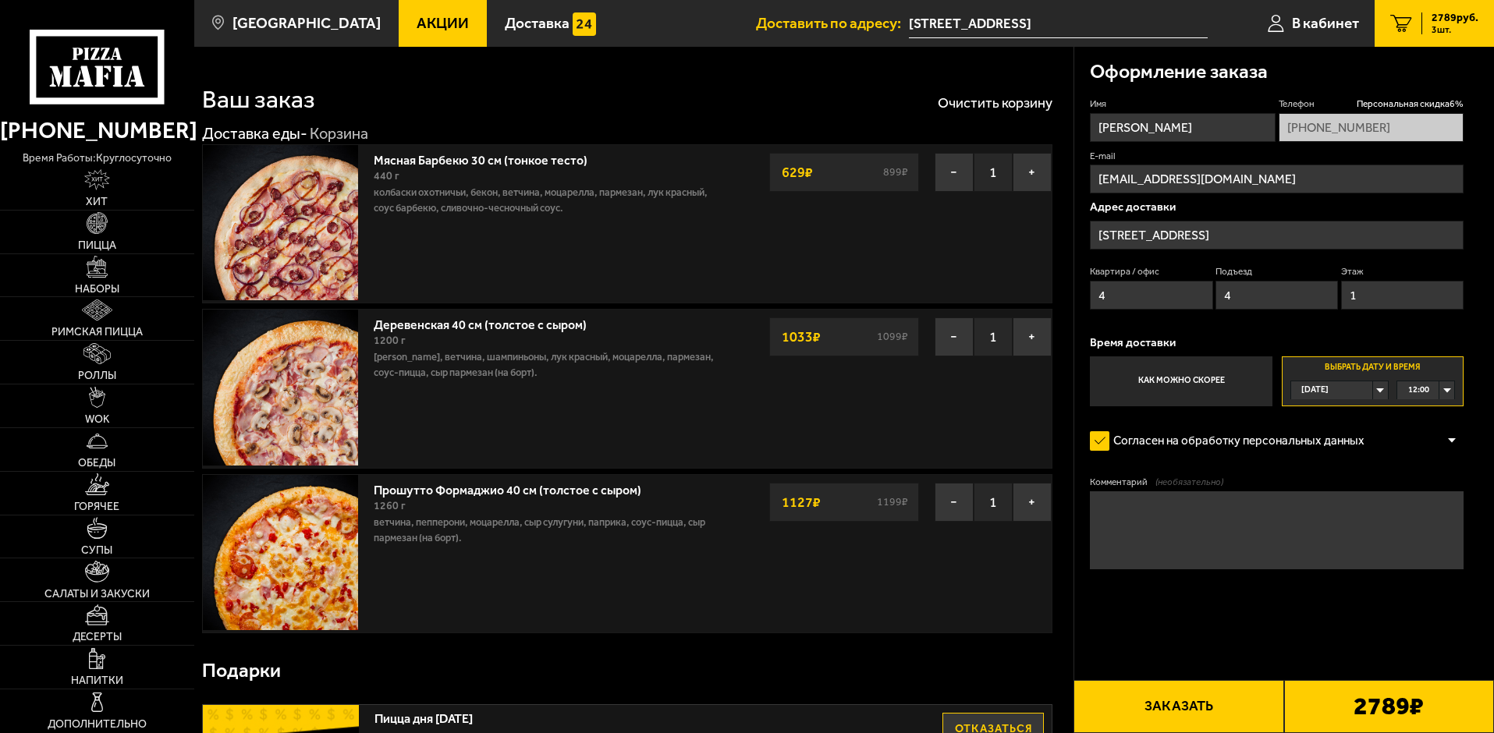
click at [1230, 702] on button "Заказать" at bounding box center [1178, 706] width 210 height 53
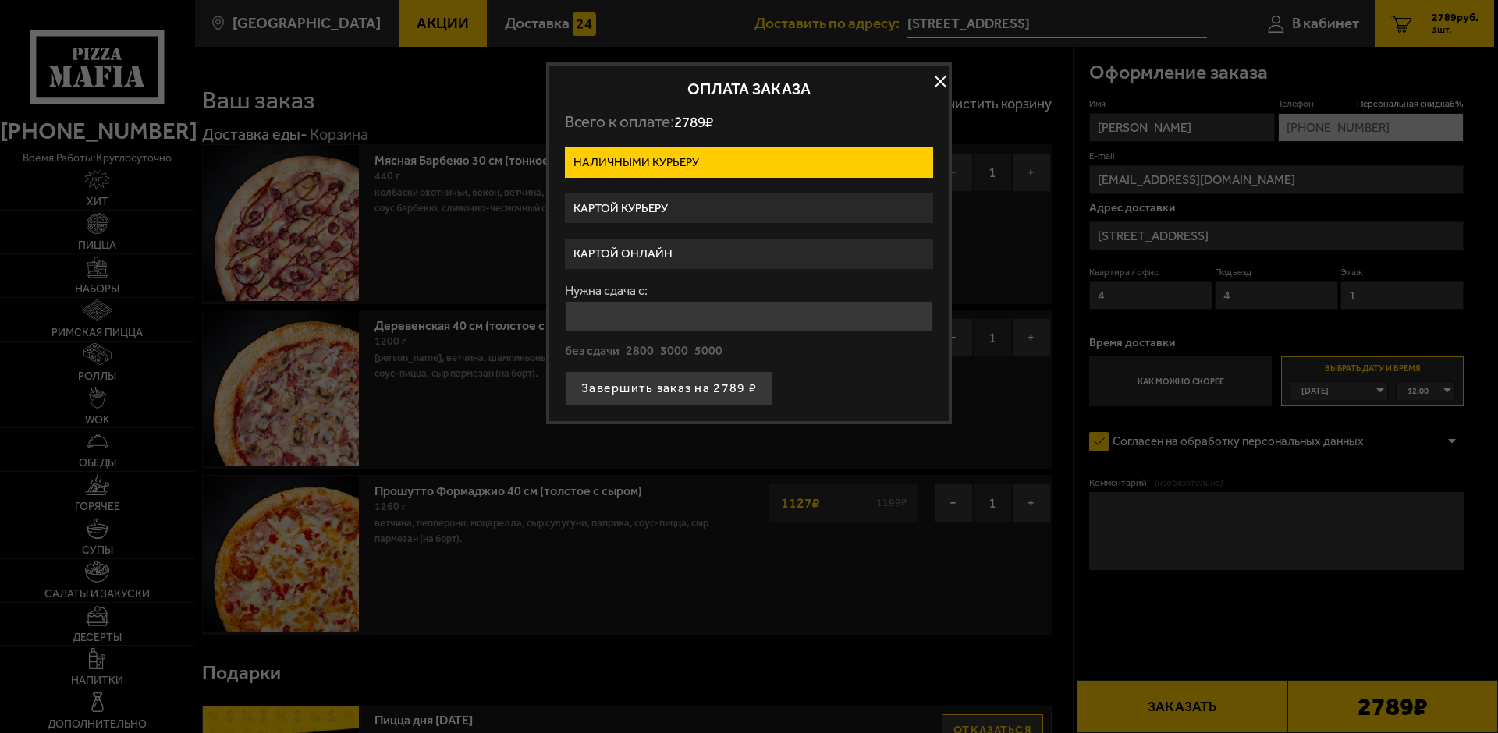
click at [686, 246] on label "Картой онлайн" at bounding box center [749, 254] width 368 height 30
click at [0, 0] on input "Картой онлайн" at bounding box center [0, 0] width 0 height 0
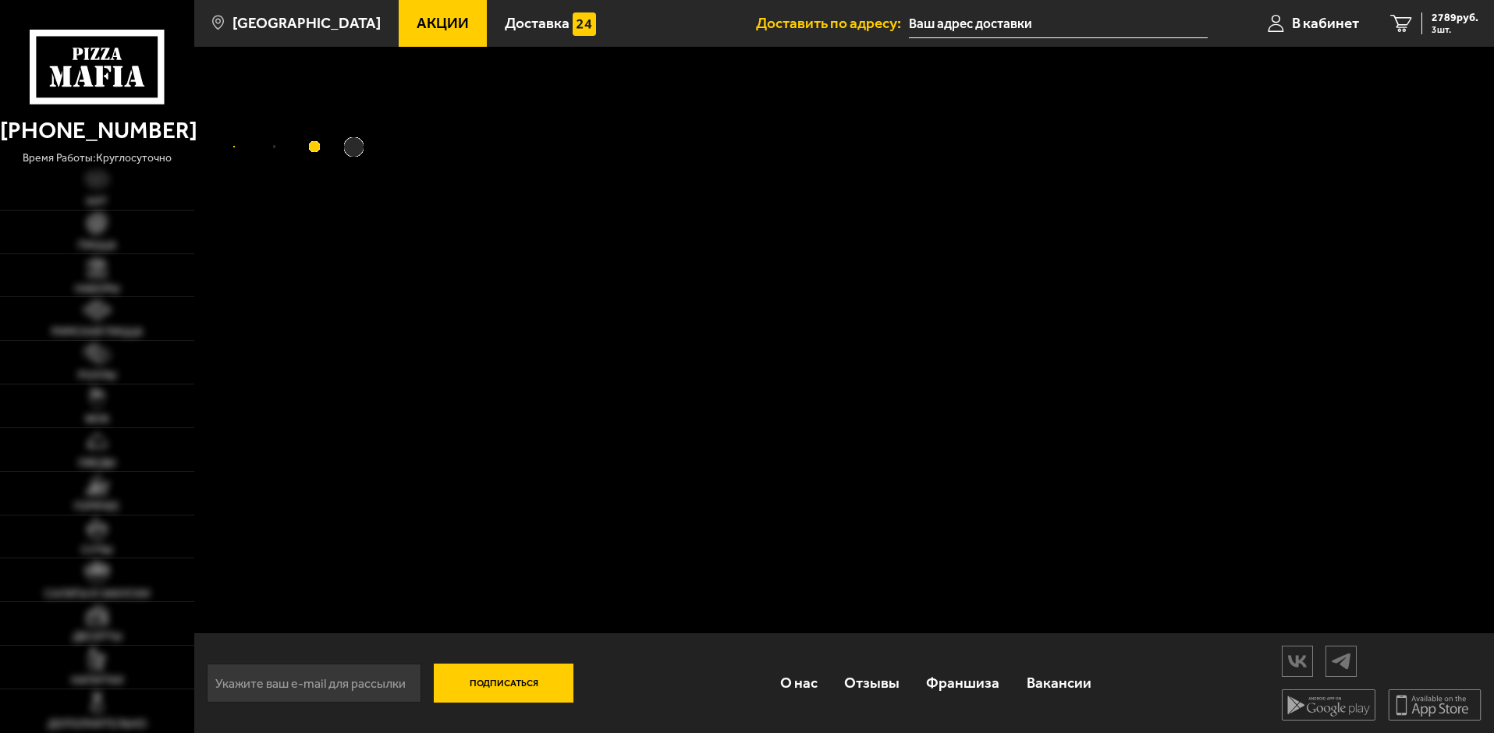
type input "[STREET_ADDRESS]"
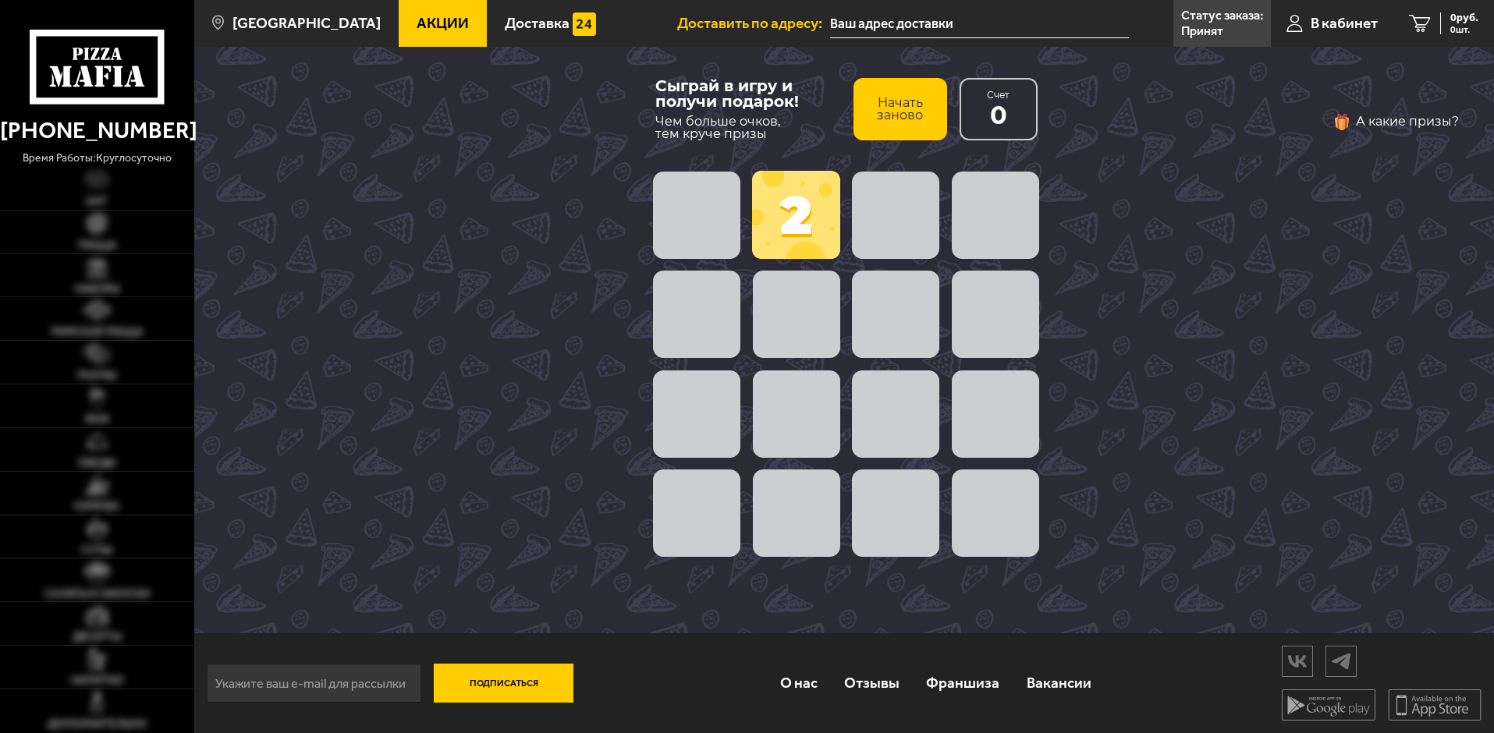
type input "Киев, Лесной проспект, 3"
click at [889, 238] on span at bounding box center [895, 215] width 87 height 87
click at [674, 232] on span at bounding box center [696, 215] width 87 height 87
click at [814, 218] on span at bounding box center [796, 215] width 88 height 88
click at [790, 344] on span at bounding box center [796, 314] width 87 height 87
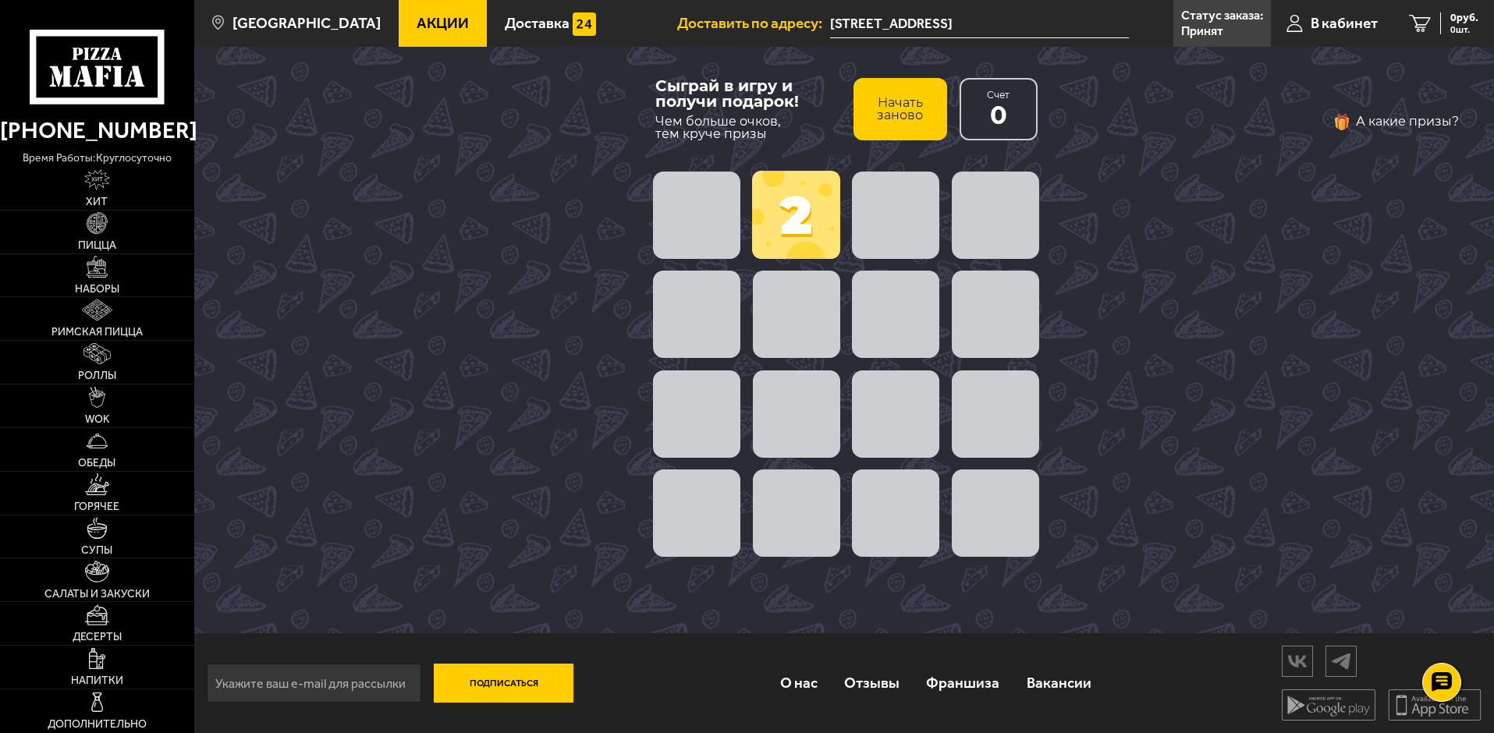
click at [846, 393] on div at bounding box center [846, 414] width 398 height 100
click at [898, 98] on button "Начать заново" at bounding box center [900, 109] width 94 height 62
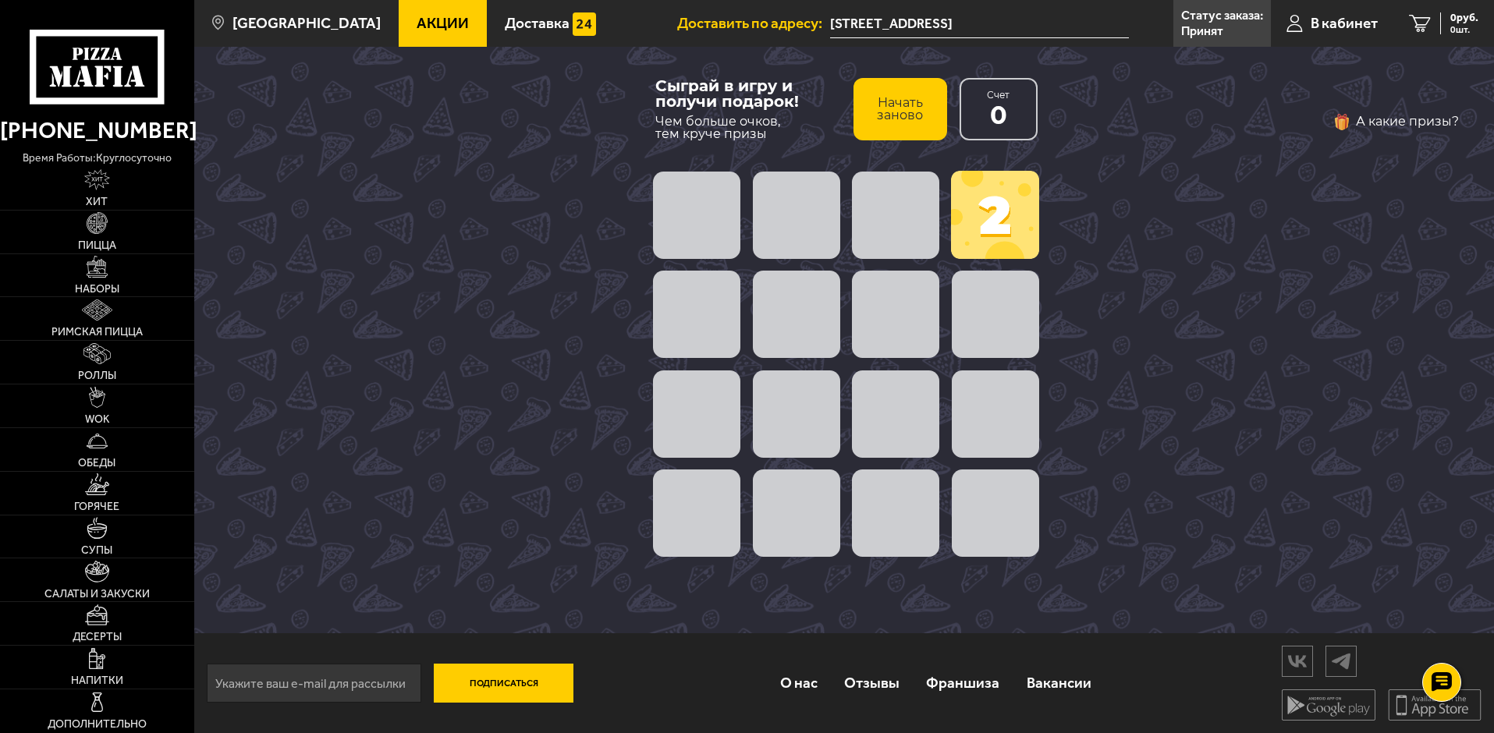
click at [966, 216] on span at bounding box center [995, 215] width 88 height 88
click at [902, 240] on span at bounding box center [895, 215] width 87 height 87
click at [914, 296] on span at bounding box center [895, 314] width 87 height 87
click at [958, 320] on span at bounding box center [995, 314] width 87 height 87
click at [991, 403] on span at bounding box center [995, 413] width 87 height 87
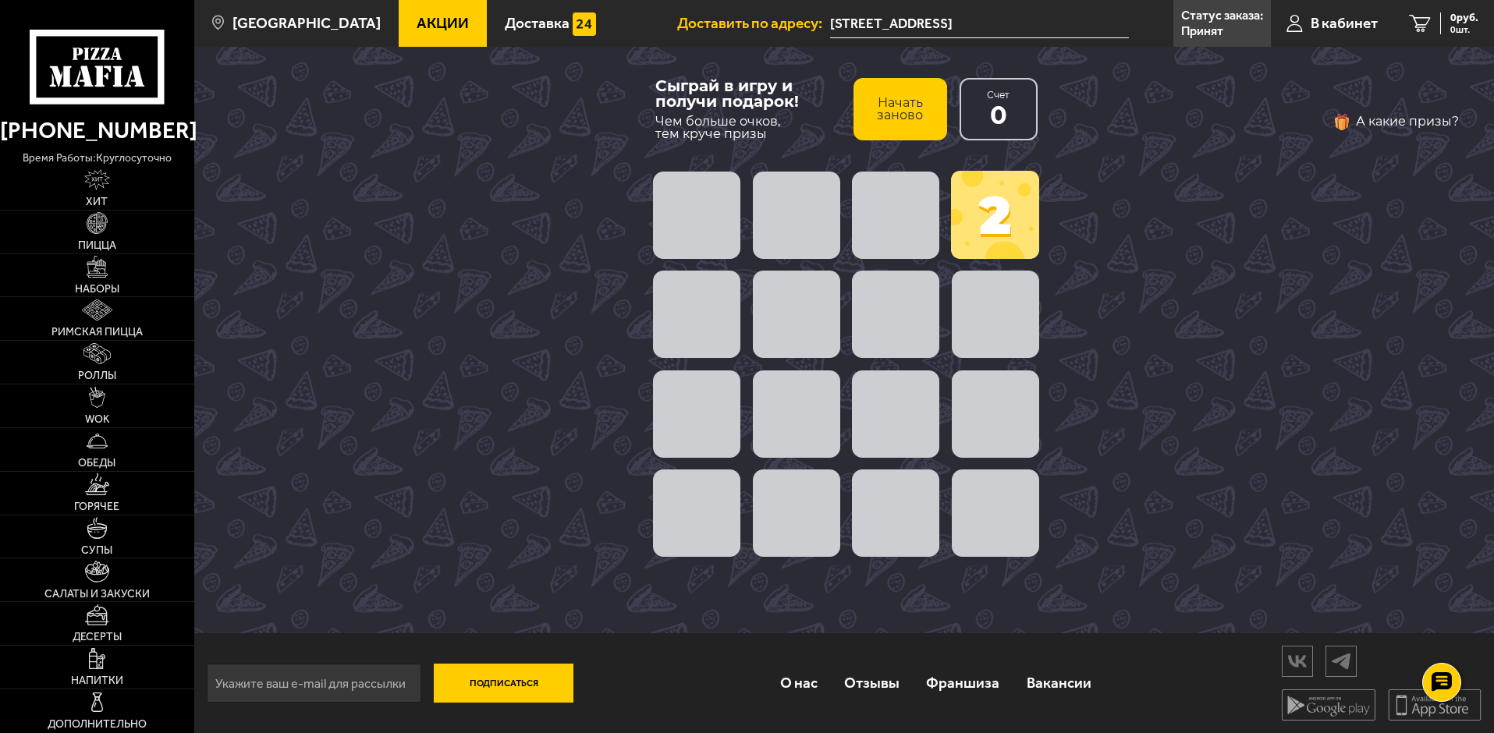
drag, startPoint x: 909, startPoint y: 446, endPoint x: 820, endPoint y: 427, distance: 91.0
click at [907, 446] on span at bounding box center [895, 413] width 87 height 87
click at [790, 415] on span at bounding box center [796, 413] width 87 height 87
click at [986, 218] on span at bounding box center [995, 215] width 88 height 88
click at [986, 217] on span at bounding box center [995, 215] width 88 height 88
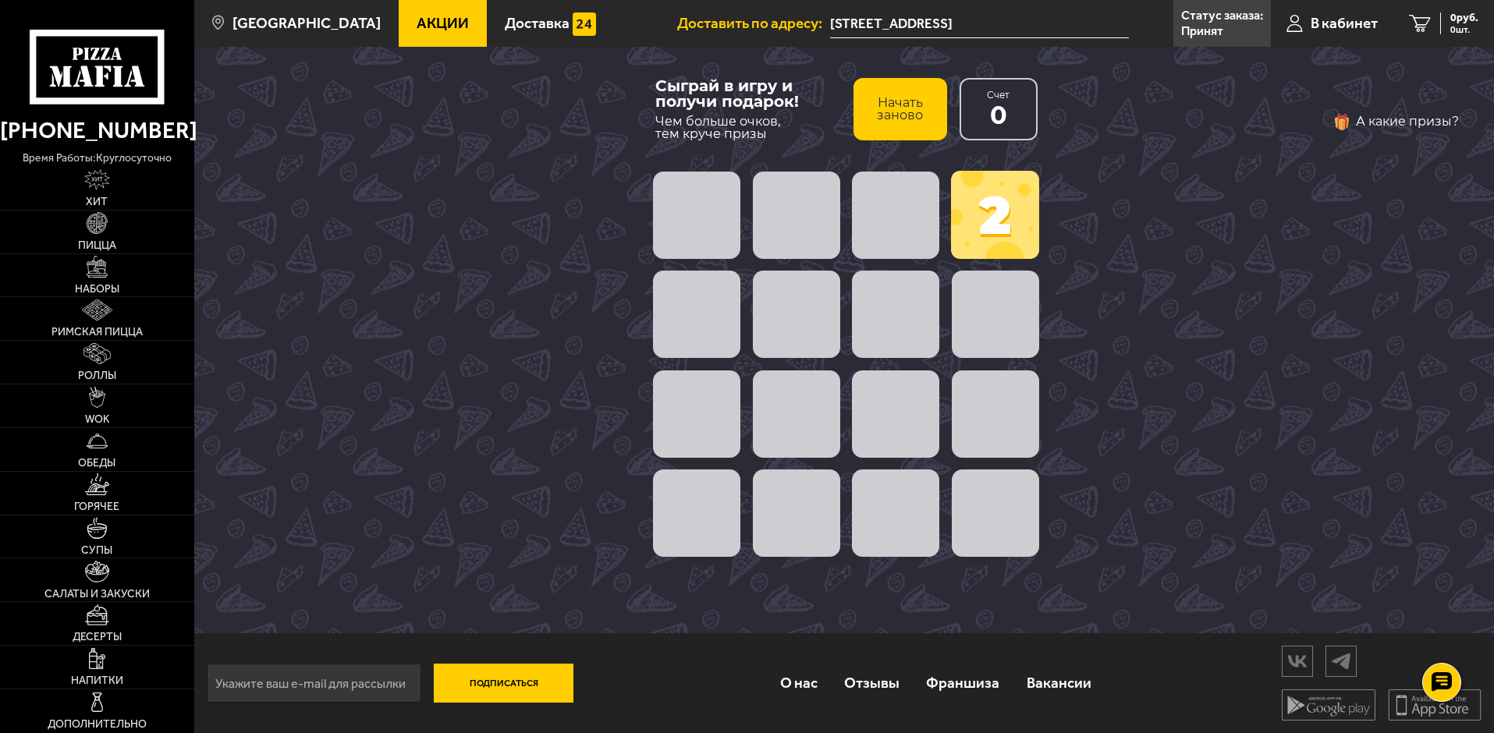
click at [704, 207] on span at bounding box center [696, 215] width 87 height 87
click at [708, 292] on span at bounding box center [696, 314] width 87 height 87
drag, startPoint x: 768, startPoint y: 354, endPoint x: 828, endPoint y: 386, distance: 68.7
click at [768, 355] on span at bounding box center [796, 314] width 87 height 87
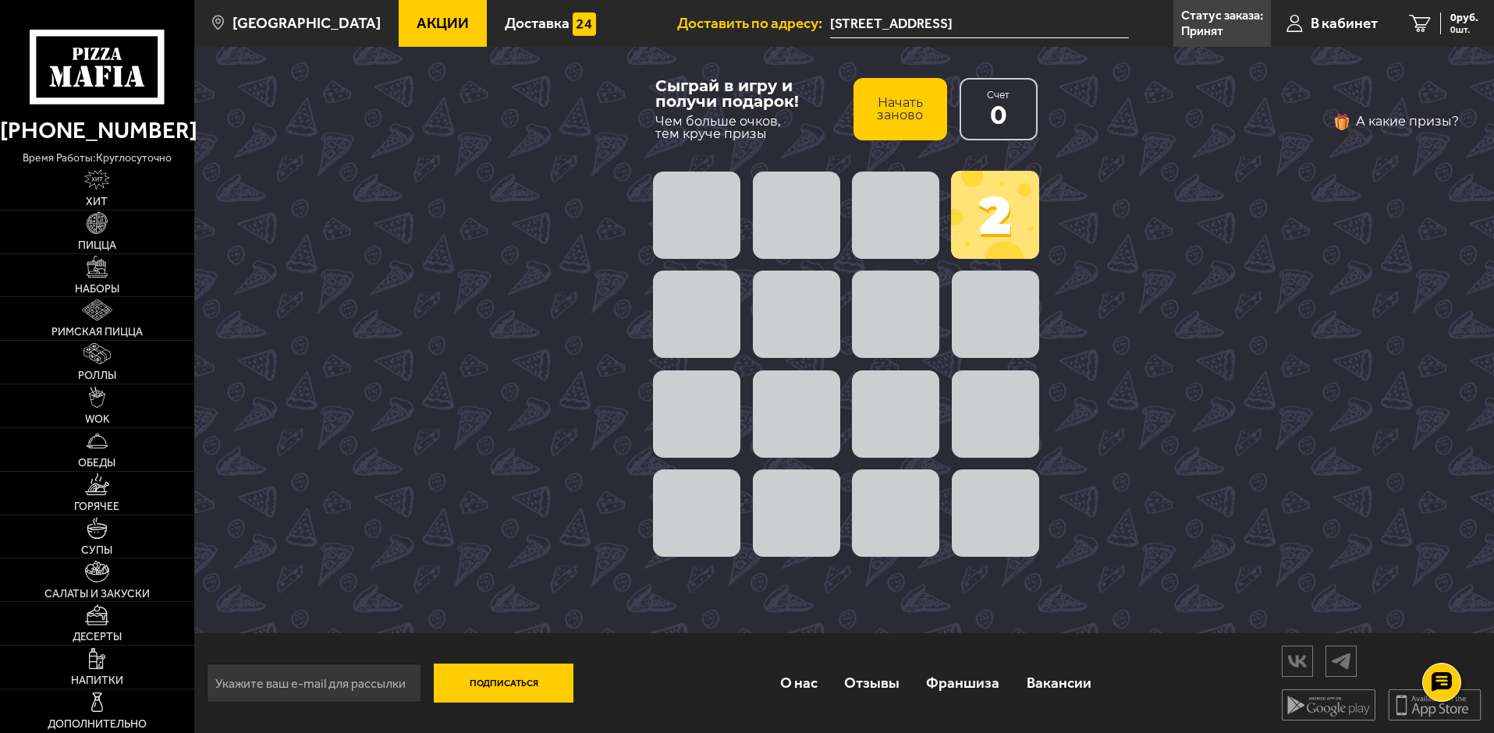
drag, startPoint x: 827, startPoint y: 389, endPoint x: 803, endPoint y: 424, distance: 42.6
click at [810, 419] on span at bounding box center [796, 413] width 87 height 87
drag, startPoint x: 707, startPoint y: 458, endPoint x: 738, endPoint y: 544, distance: 91.3
click at [707, 459] on div at bounding box center [846, 414] width 398 height 100
click at [738, 544] on span at bounding box center [696, 513] width 87 height 87
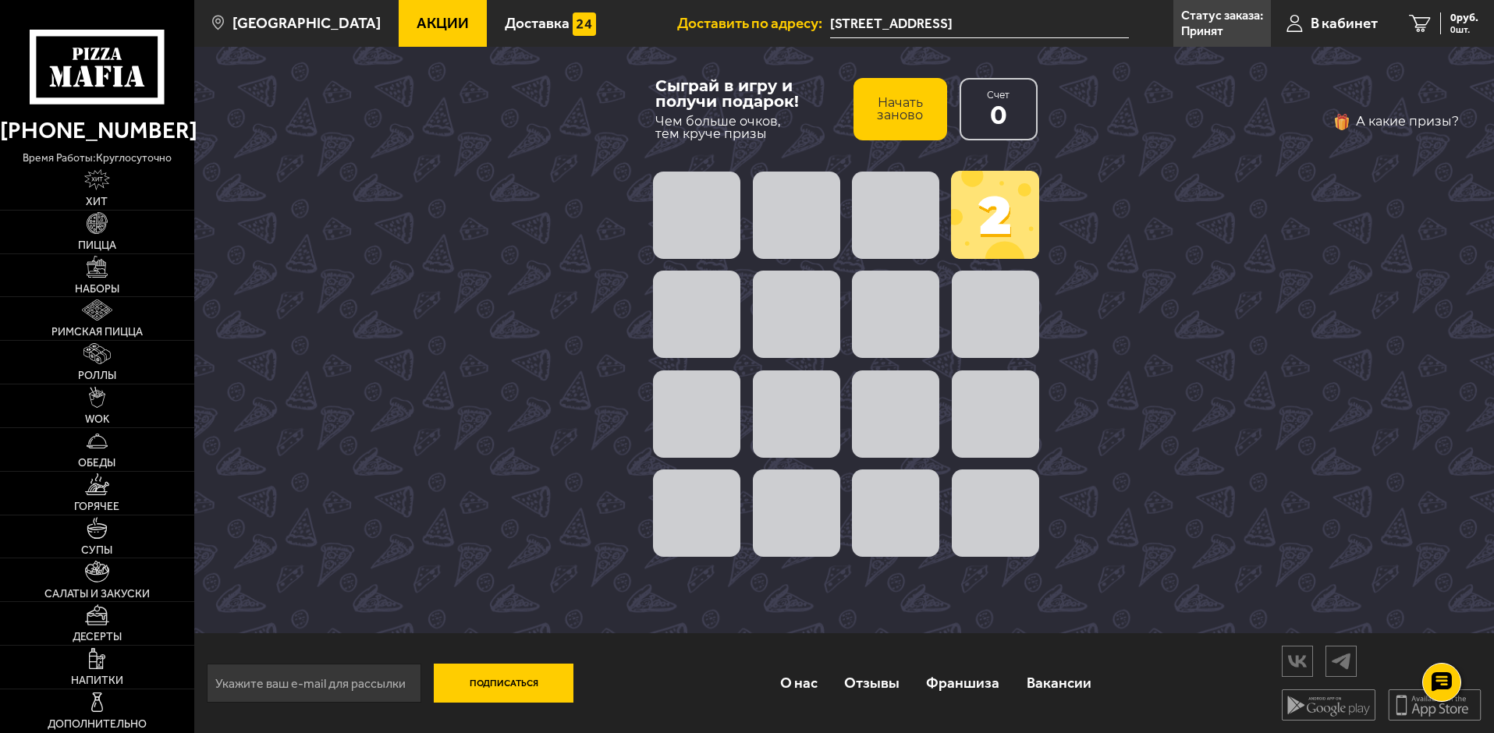
drag, startPoint x: 866, startPoint y: 520, endPoint x: 1446, endPoint y: 228, distance: 649.9
click at [870, 516] on span at bounding box center [895, 513] width 87 height 87
click at [825, 433] on span at bounding box center [796, 413] width 87 height 87
click at [828, 501] on span at bounding box center [796, 513] width 87 height 87
click at [892, 517] on span at bounding box center [895, 513] width 87 height 87
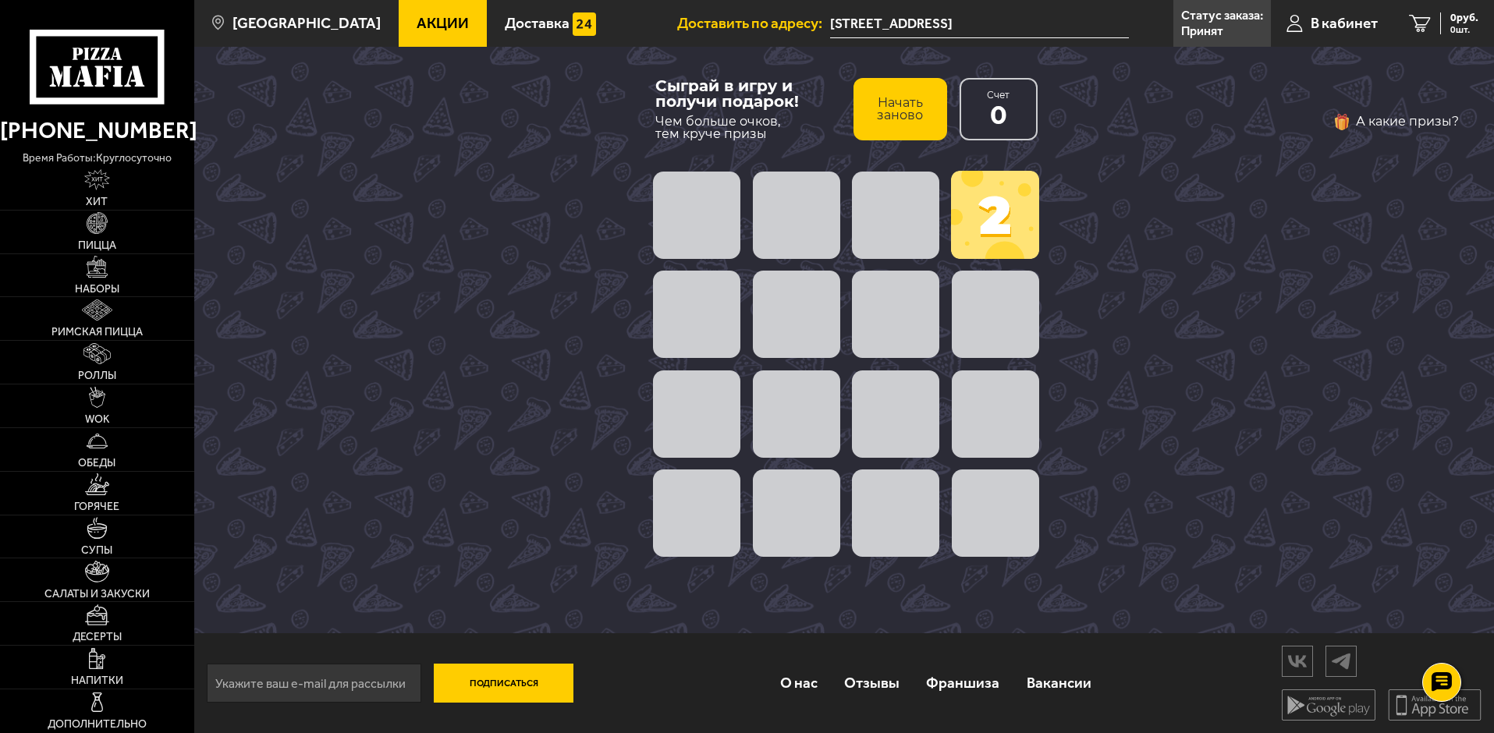
click at [1018, 516] on span at bounding box center [995, 513] width 87 height 87
click at [1051, 364] on div "Сыграй в игру и получи подарок! Чем больше очков, тем круче призы Начать заново…" at bounding box center [846, 340] width 429 height 587
click at [1011, 333] on span at bounding box center [995, 314] width 87 height 87
click at [1009, 254] on span at bounding box center [995, 215] width 88 height 88
click at [904, 206] on span at bounding box center [895, 215] width 87 height 87
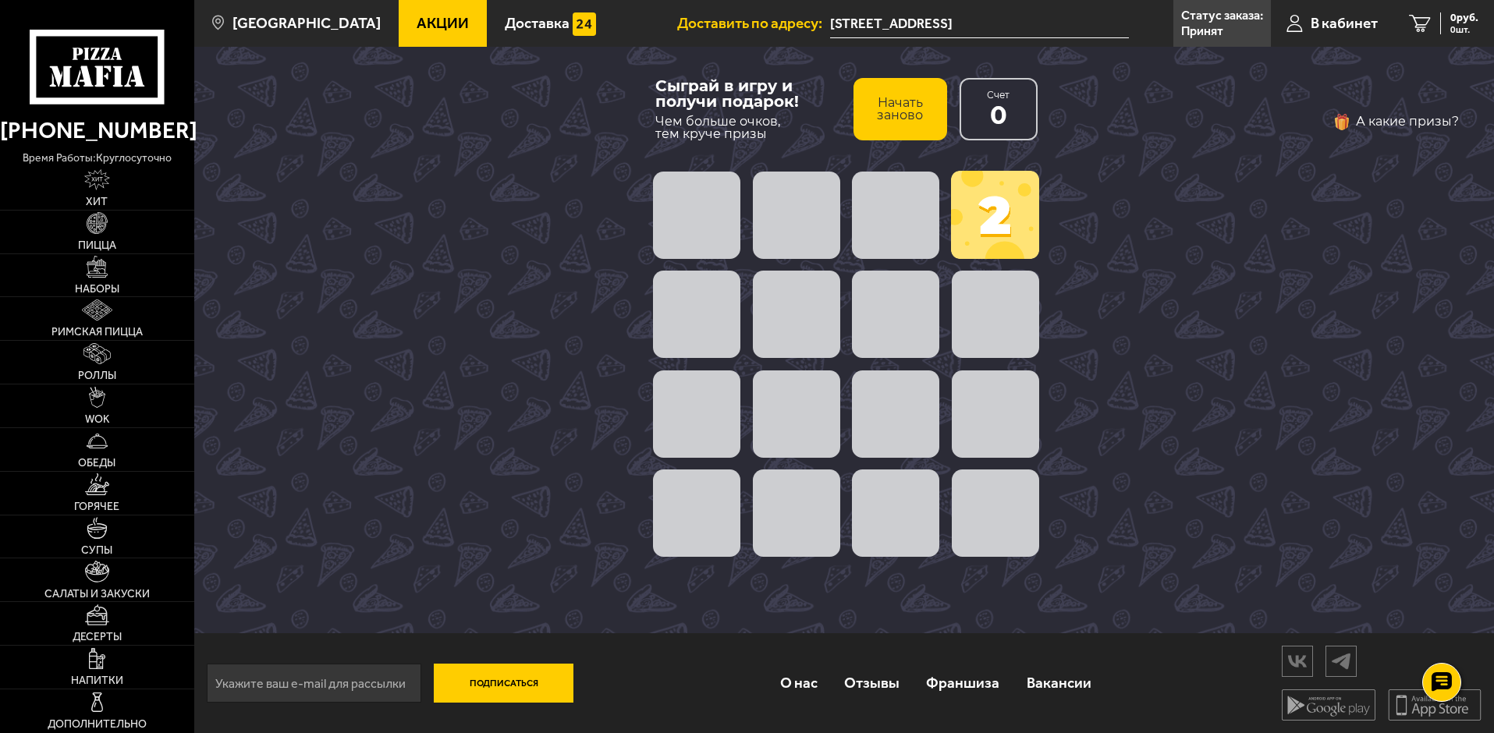
click at [904, 205] on span at bounding box center [895, 215] width 87 height 87
drag, startPoint x: 1047, startPoint y: 218, endPoint x: 986, endPoint y: 214, distance: 61.0
click at [1048, 220] on div "Сыграй в игру и получи подарок! Чем больше очков, тем круче призы Начать заново…" at bounding box center [846, 340] width 429 height 587
click at [980, 212] on span at bounding box center [995, 215] width 88 height 88
click at [980, 211] on span at bounding box center [995, 215] width 88 height 88
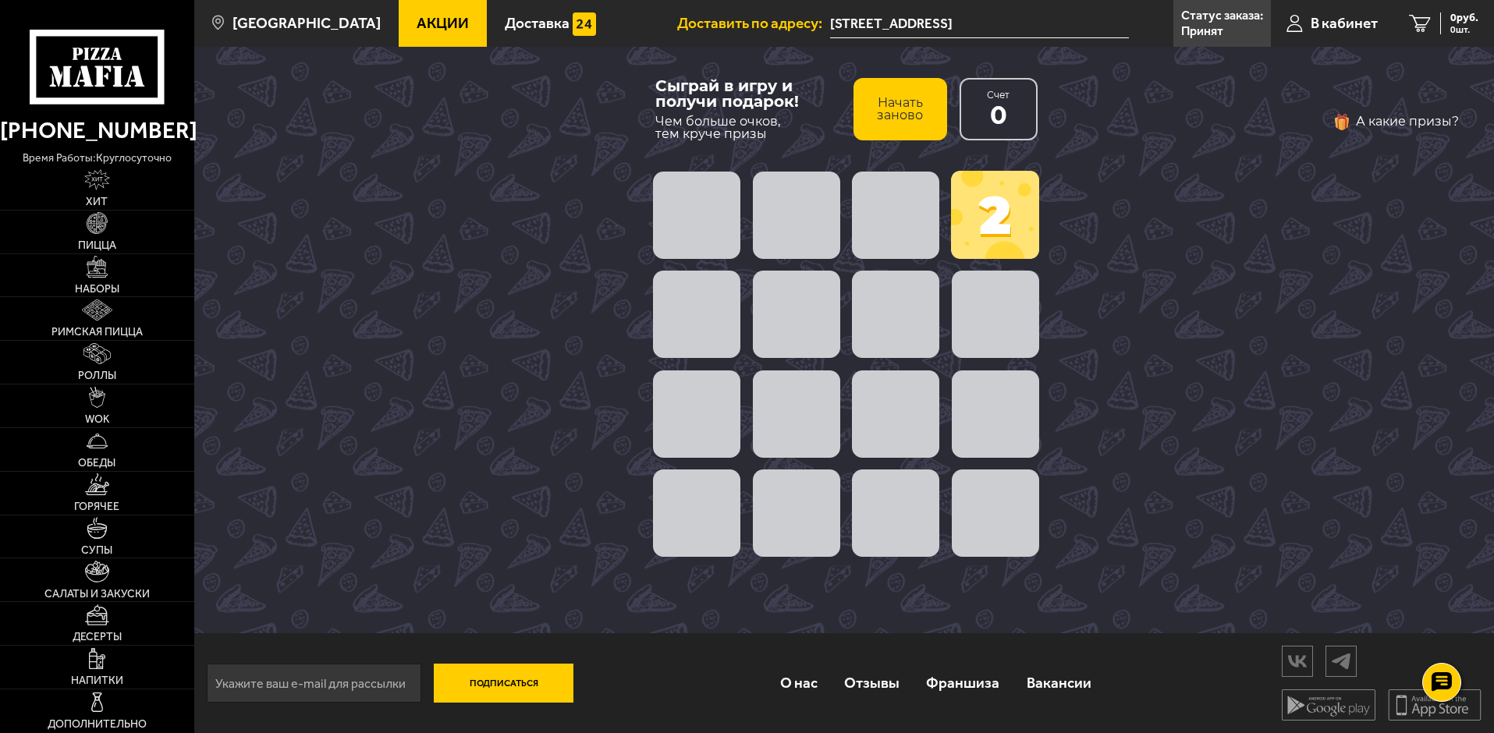
drag, startPoint x: 792, startPoint y: 198, endPoint x: 713, endPoint y: 211, distance: 80.5
click at [792, 198] on span at bounding box center [796, 215] width 87 height 87
click at [704, 214] on span at bounding box center [696, 215] width 87 height 87
click at [704, 300] on span at bounding box center [696, 314] width 87 height 87
click at [1002, 119] on span "0" at bounding box center [998, 115] width 17 height 25
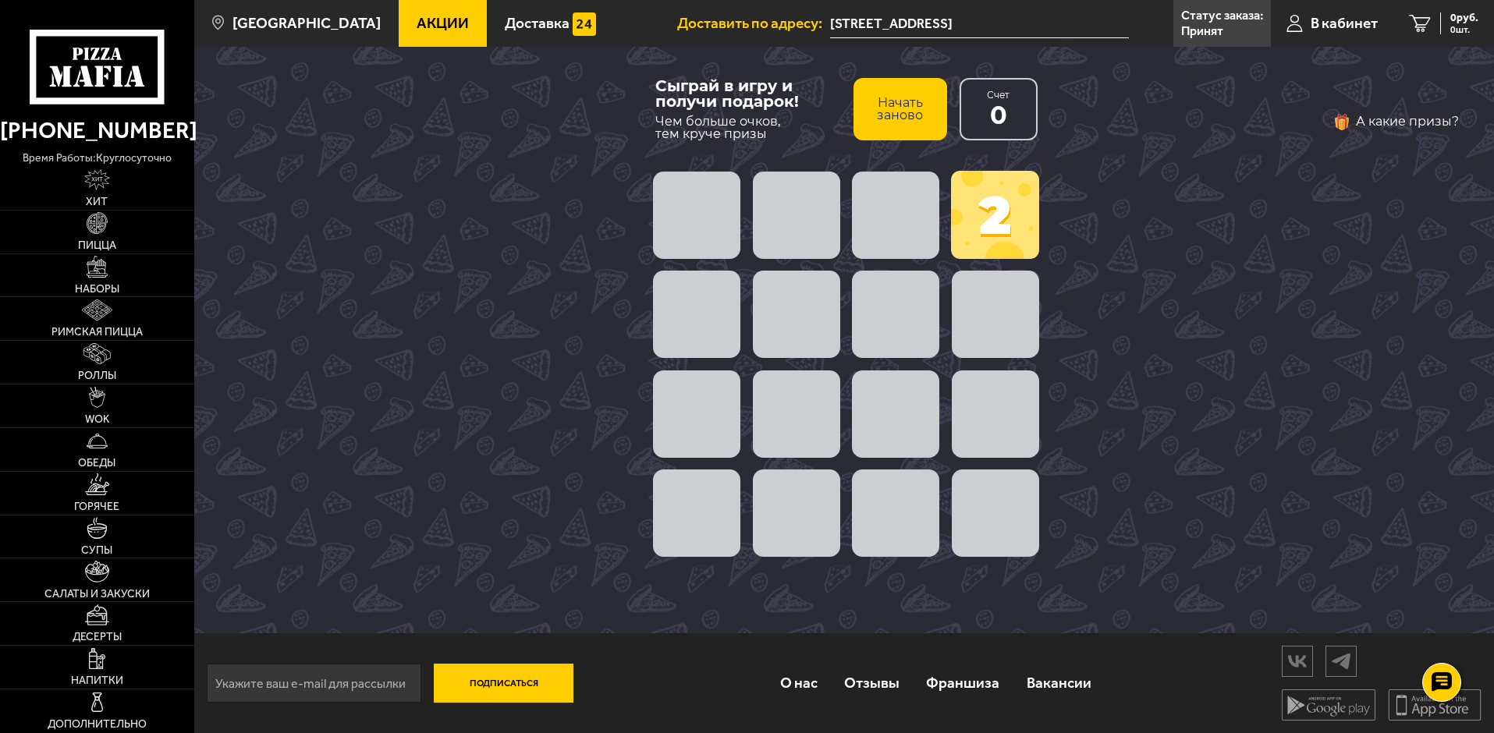
click at [1389, 121] on button "А какие призы?" at bounding box center [1395, 121] width 126 height 25
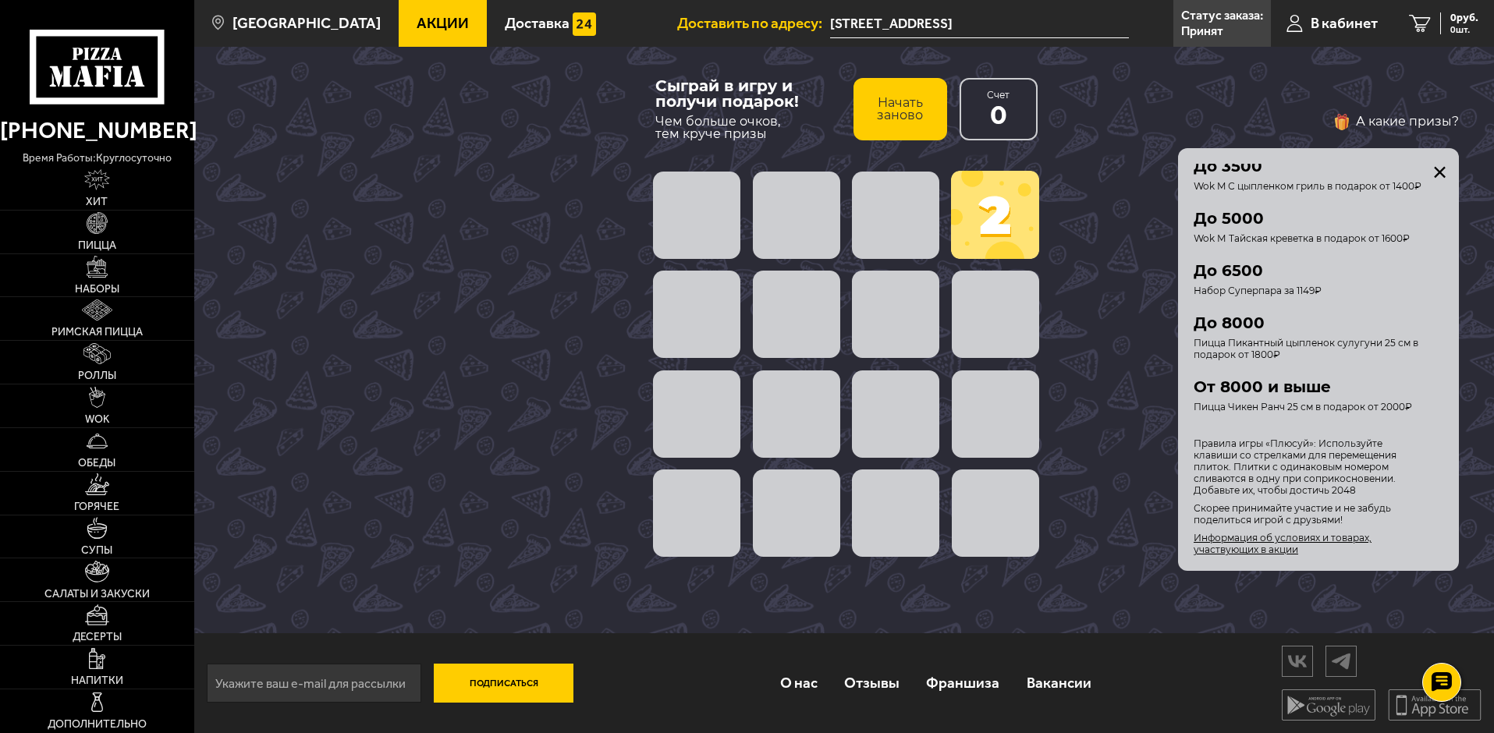
scroll to position [1, 0]
click at [1441, 168] on button "закрыть" at bounding box center [1440, 171] width 12 height 12
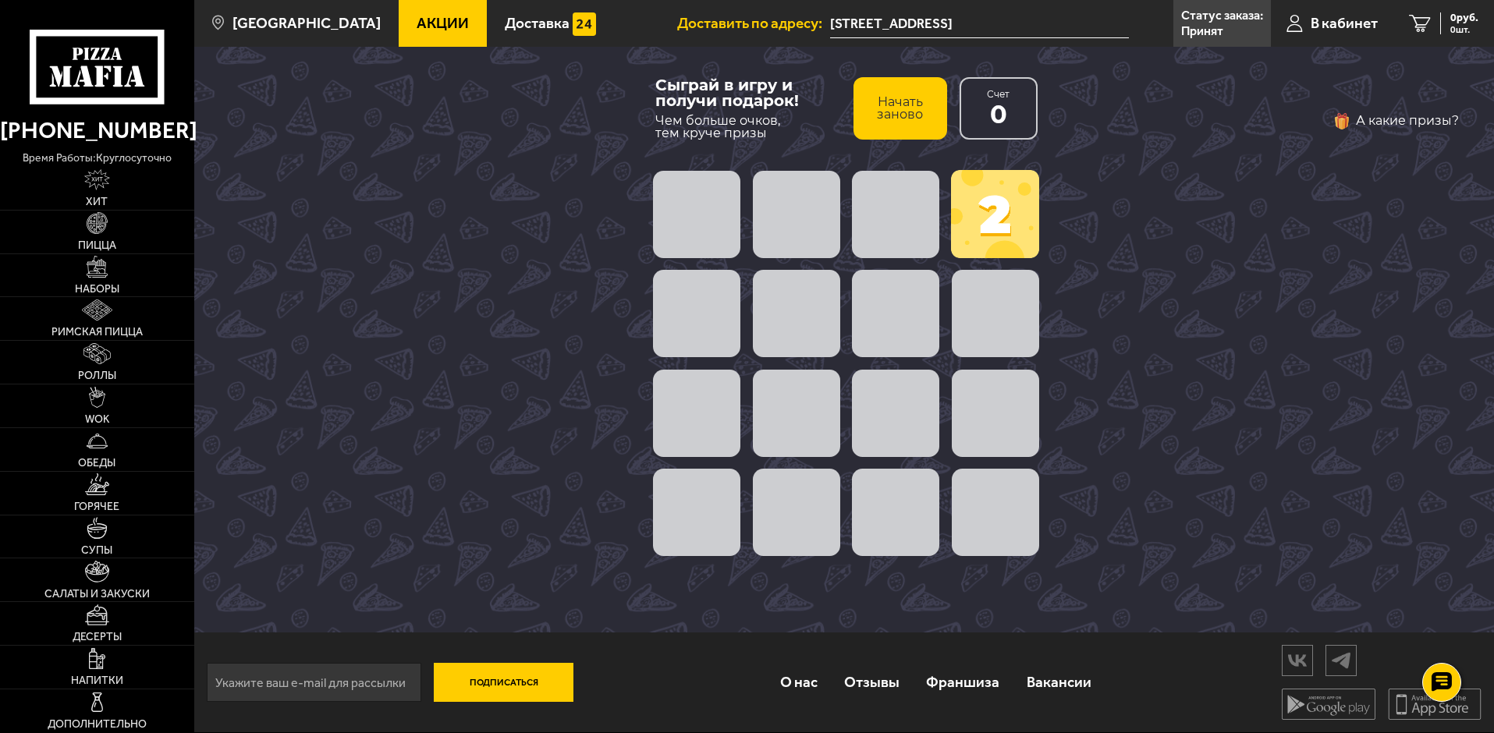
click at [849, 484] on div at bounding box center [846, 513] width 398 height 100
click at [796, 488] on span at bounding box center [796, 512] width 87 height 87
drag, startPoint x: 861, startPoint y: 307, endPoint x: 891, endPoint y: 165, distance: 145.8
click at [861, 303] on span at bounding box center [895, 313] width 87 height 87
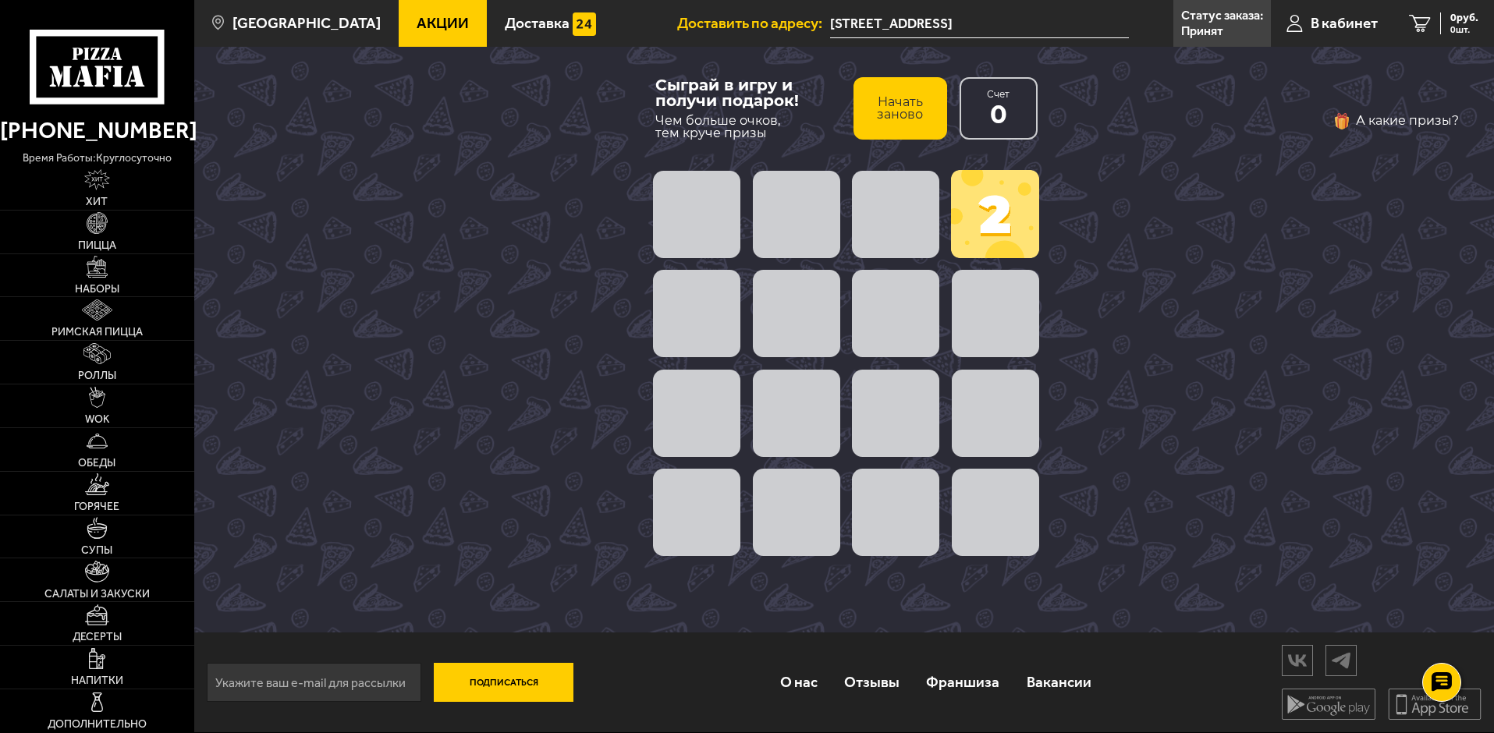
drag, startPoint x: 891, startPoint y: 165, endPoint x: 919, endPoint y: 200, distance: 45.6
click at [891, 164] on div "Сыграй в игру и получи подарок! Чем больше очков, тем круче призы Начать заново…" at bounding box center [846, 339] width 429 height 587
click at [904, 211] on span at bounding box center [895, 214] width 87 height 87
click at [894, 112] on button "Начать заново" at bounding box center [900, 108] width 94 height 62
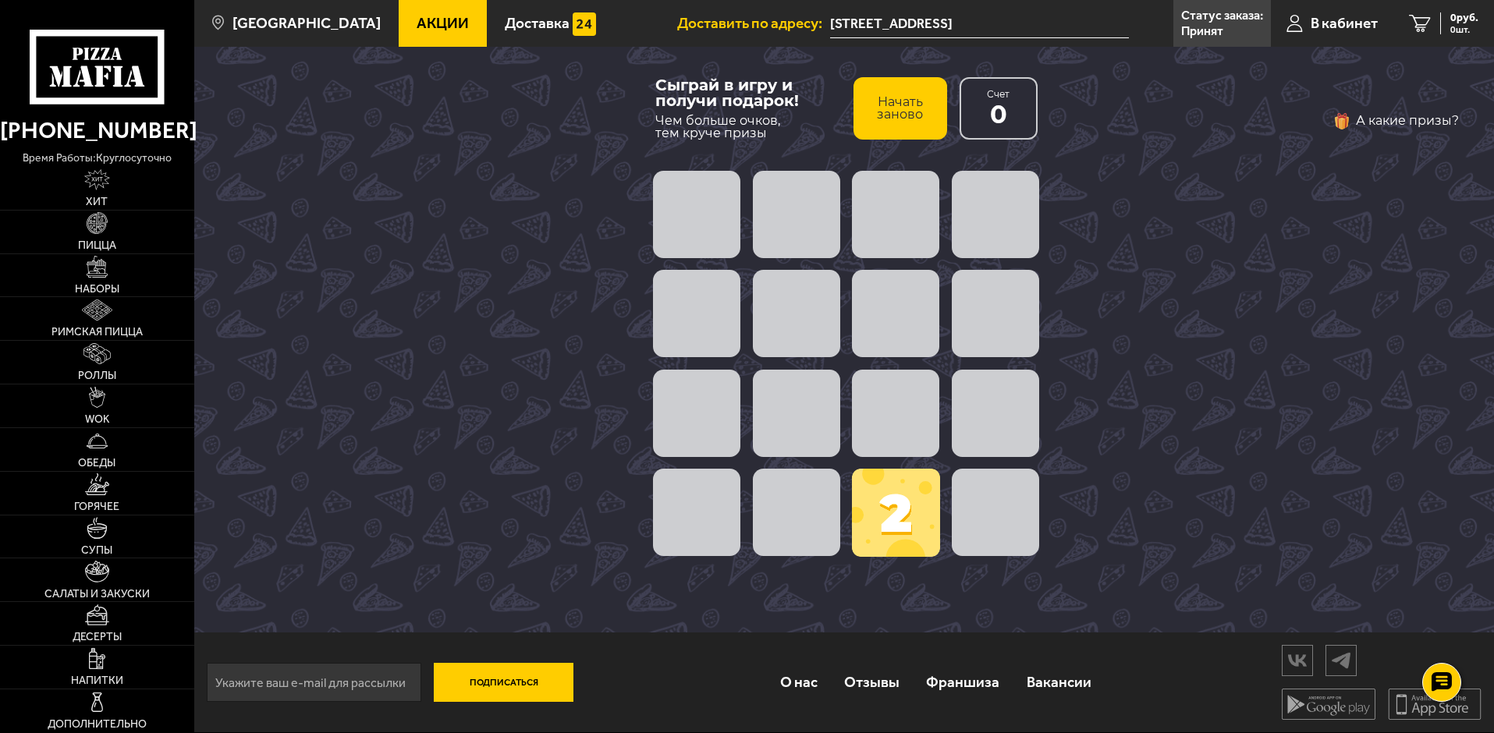
click at [880, 300] on span at bounding box center [895, 313] width 87 height 87
click at [917, 512] on span at bounding box center [896, 513] width 88 height 88
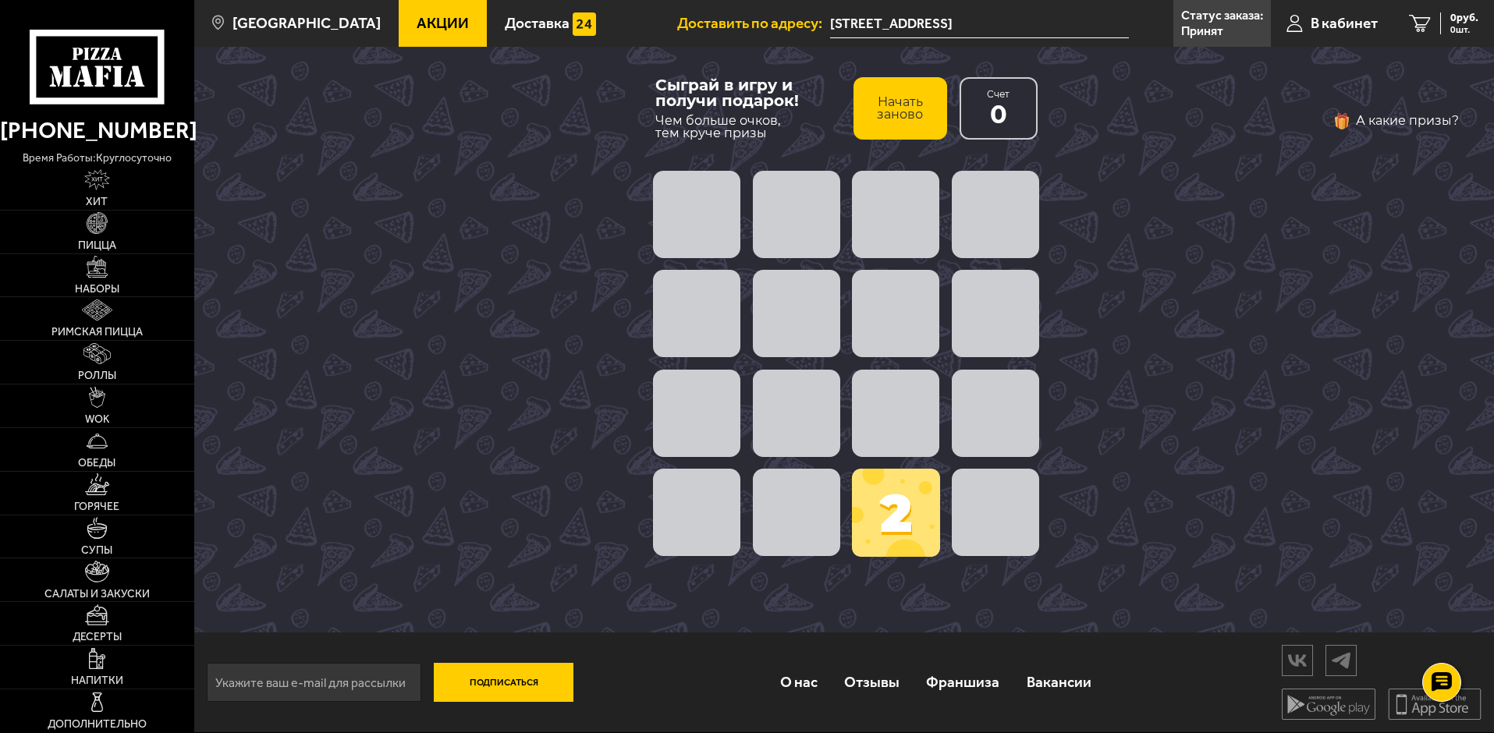
click at [917, 513] on span at bounding box center [896, 513] width 88 height 88
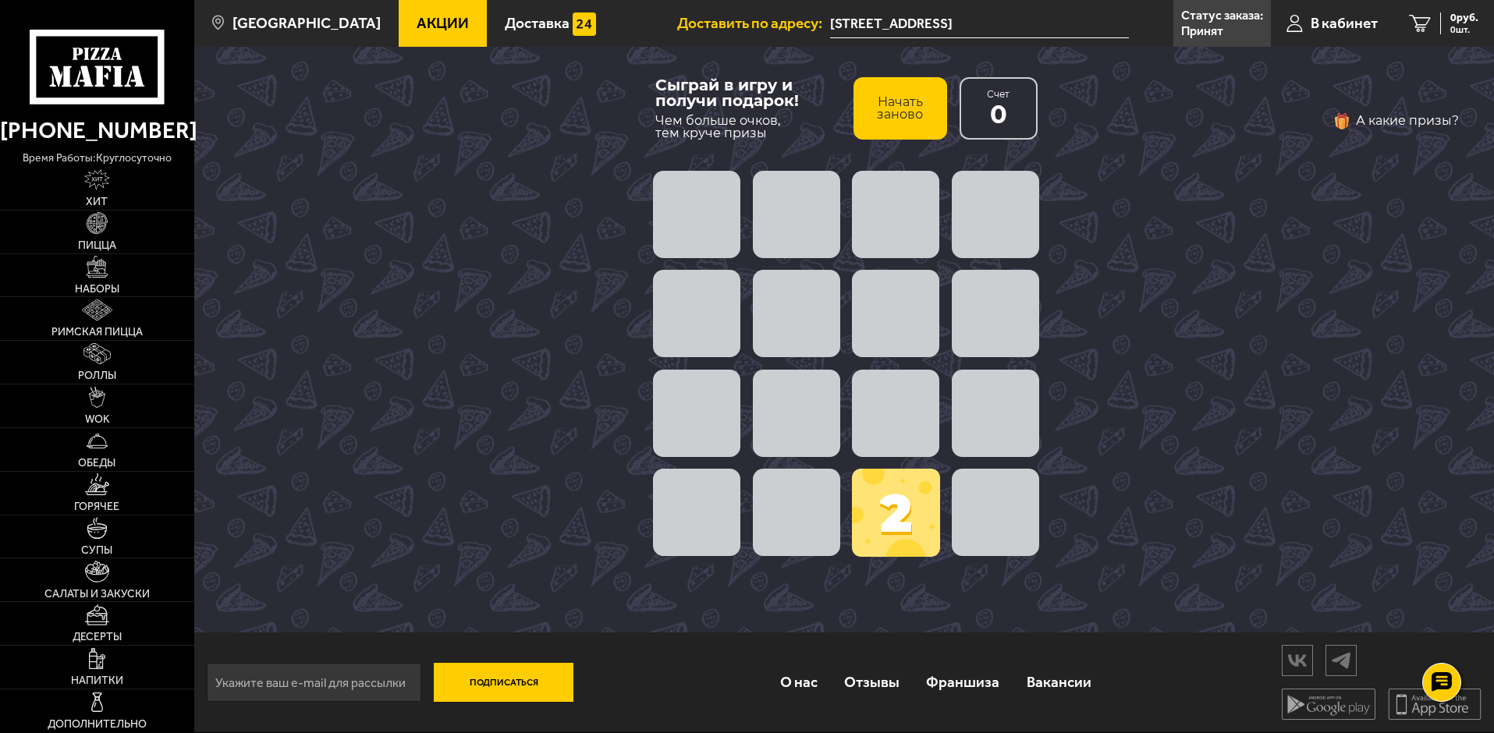
click at [917, 513] on span at bounding box center [896, 513] width 88 height 88
click at [813, 434] on span at bounding box center [796, 413] width 87 height 87
drag, startPoint x: 688, startPoint y: 307, endPoint x: 701, endPoint y: 210, distance: 97.6
click at [688, 306] on span at bounding box center [696, 313] width 87 height 87
click at [701, 210] on span at bounding box center [696, 214] width 87 height 87
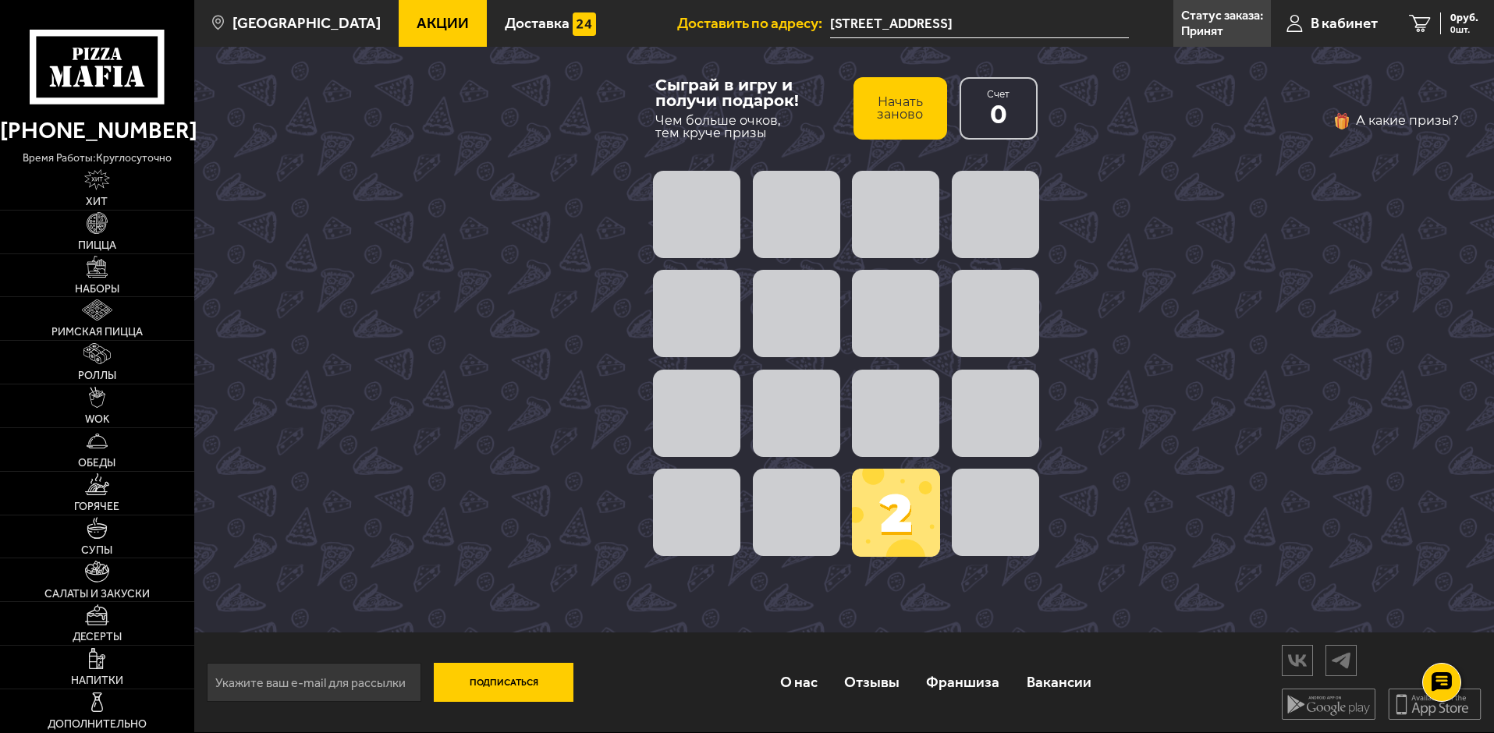
drag, startPoint x: 935, startPoint y: 166, endPoint x: 1026, endPoint y: 225, distance: 107.7
click at [938, 169] on div at bounding box center [846, 215] width 398 height 100
click at [1118, 271] on div "А какие призы?" at bounding box center [1260, 339] width 398 height 462
drag, startPoint x: 707, startPoint y: 271, endPoint x: 626, endPoint y: 214, distance: 99.1
click at [709, 270] on span at bounding box center [696, 313] width 87 height 87
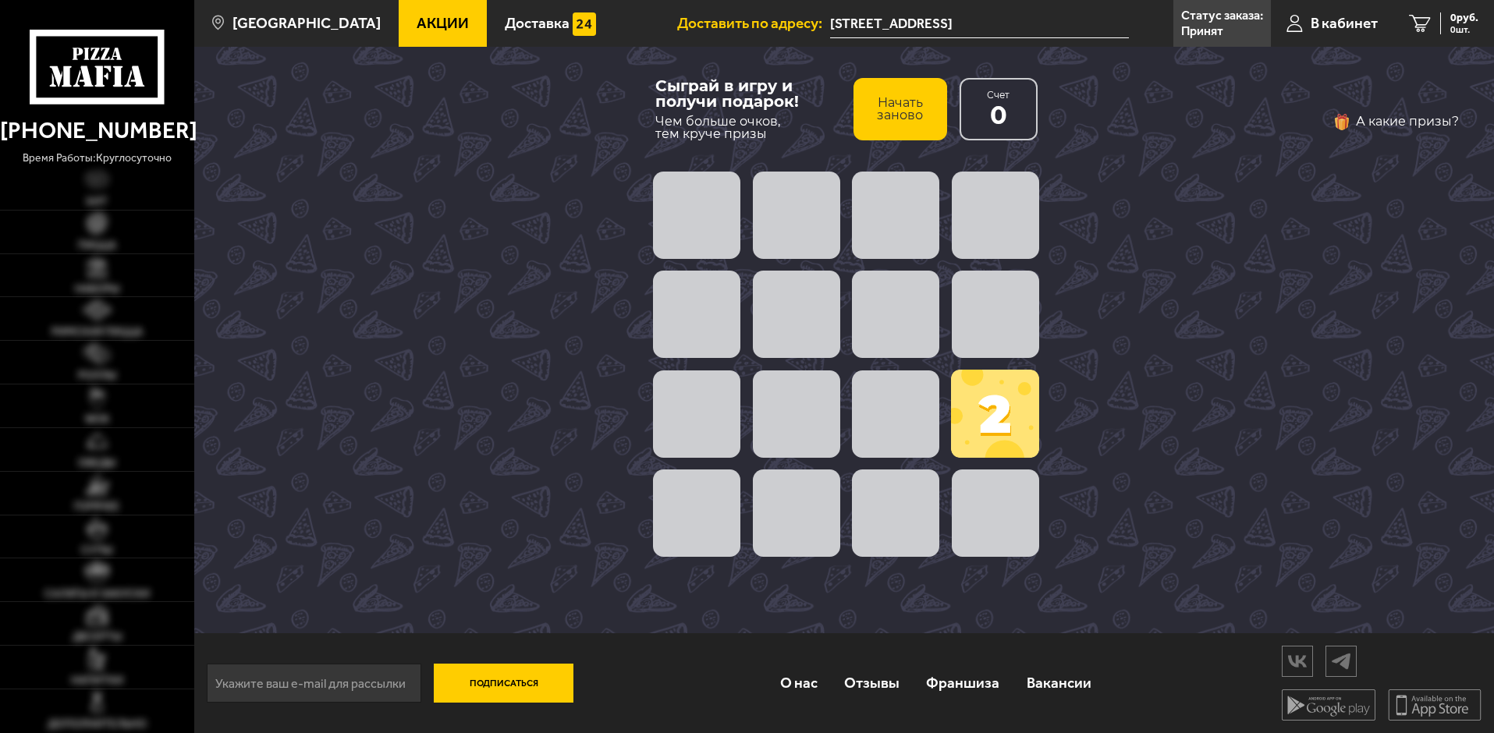
scroll to position [1, 0]
click at [1000, 427] on span at bounding box center [995, 413] width 88 height 88
click at [880, 400] on span at bounding box center [895, 413] width 87 height 87
click at [875, 336] on span at bounding box center [895, 313] width 87 height 87
click at [1042, 308] on div at bounding box center [846, 314] width 398 height 100
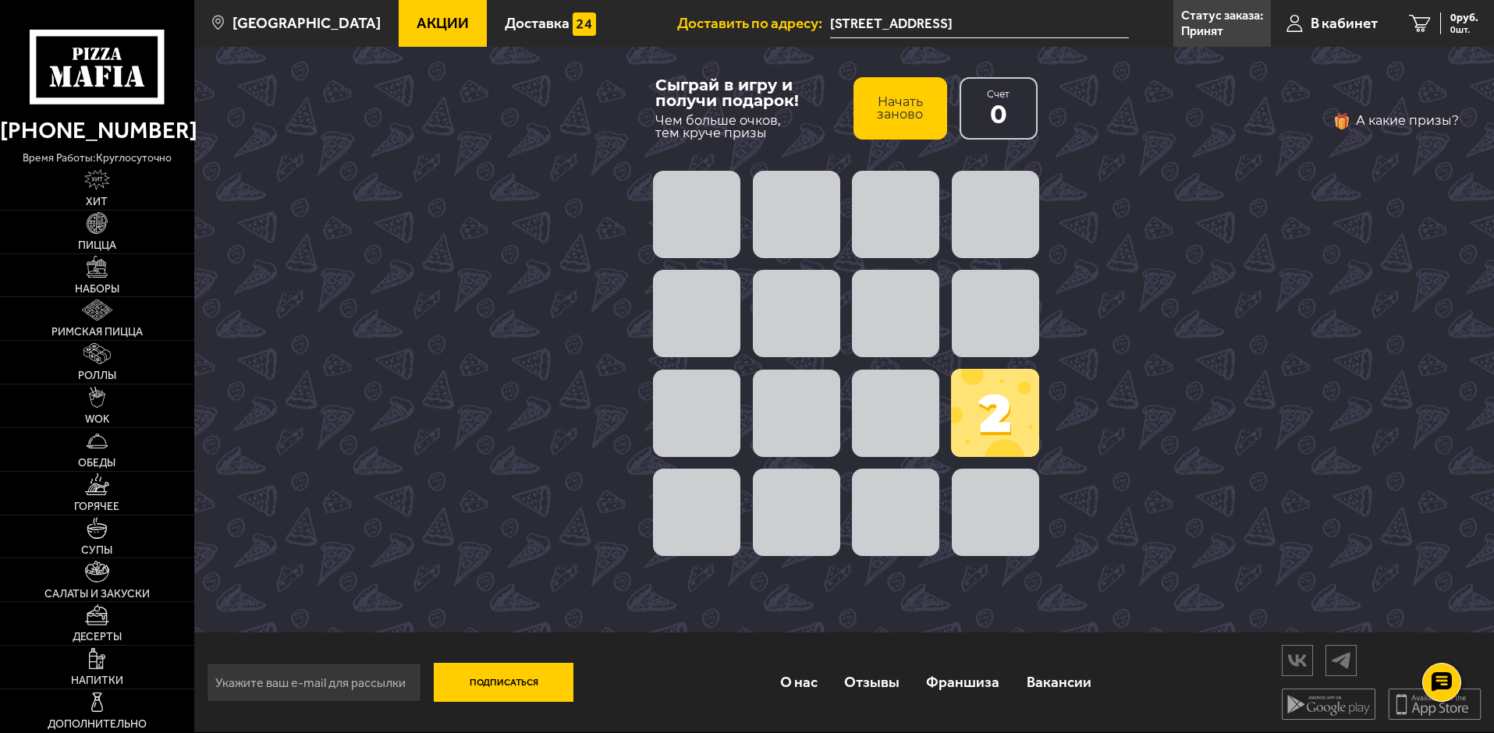
click at [1015, 221] on span at bounding box center [995, 214] width 87 height 87
click at [928, 197] on span at bounding box center [895, 214] width 87 height 87
click at [793, 186] on span at bounding box center [796, 214] width 87 height 87
click at [633, 200] on div "Сыграй в игру и получи подарок! Чем больше очков, тем круче призы Начать заново…" at bounding box center [846, 339] width 429 height 587
drag, startPoint x: 699, startPoint y: 293, endPoint x: 704, endPoint y: 375, distance: 82.0
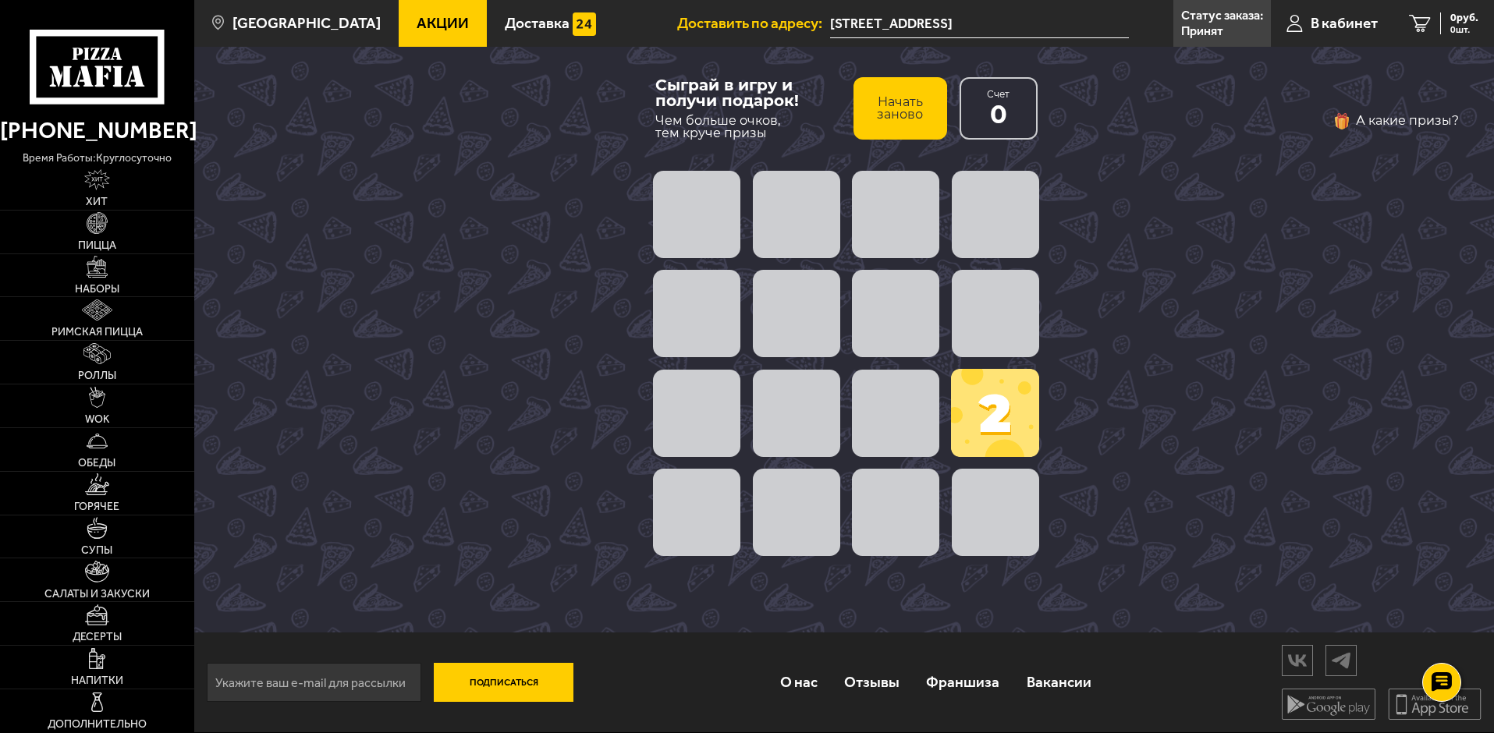
click at [699, 294] on span at bounding box center [696, 313] width 87 height 87
click at [725, 427] on span at bounding box center [696, 413] width 87 height 87
click at [792, 438] on span at bounding box center [796, 413] width 87 height 87
drag, startPoint x: 982, startPoint y: 438, endPoint x: 987, endPoint y: 522, distance: 83.6
click at [987, 522] on div "2" at bounding box center [846, 364] width 398 height 398
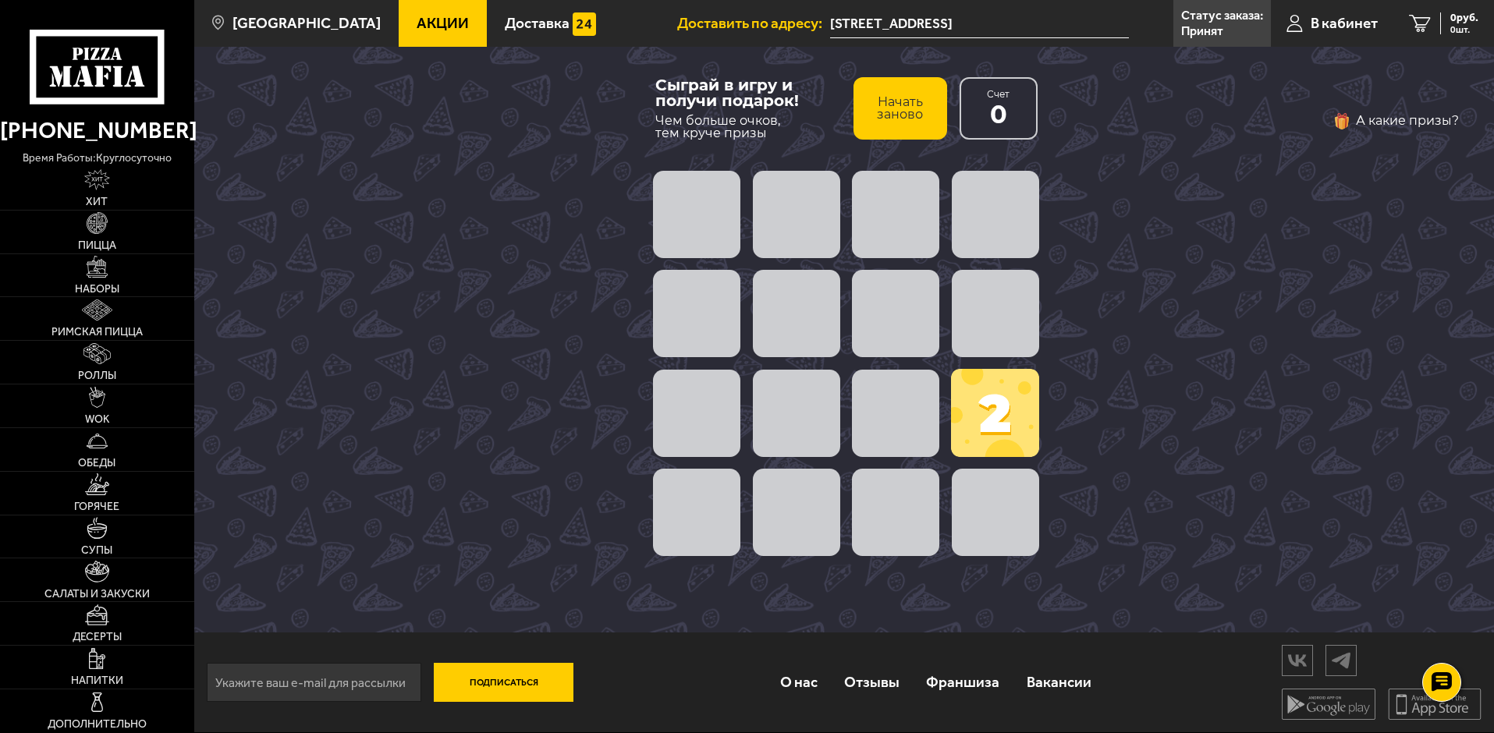
drag, startPoint x: 989, startPoint y: 431, endPoint x: 977, endPoint y: 415, distance: 20.0
click at [918, 425] on div "2" at bounding box center [846, 364] width 398 height 398
drag, startPoint x: 988, startPoint y: 410, endPoint x: 973, endPoint y: 308, distance: 103.4
click at [973, 308] on div "2" at bounding box center [846, 364] width 398 height 398
